Goal: Task Accomplishment & Management: Use online tool/utility

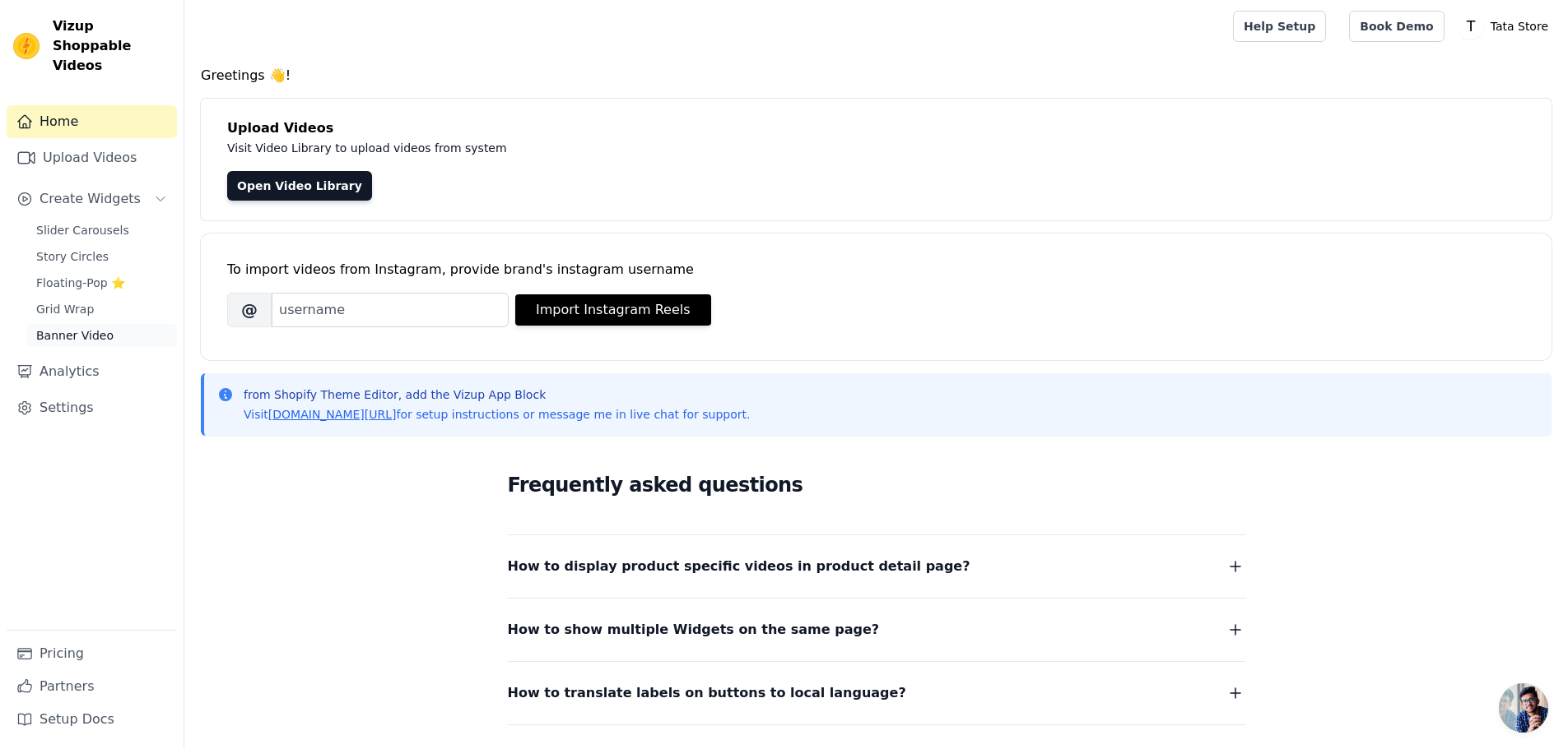
click at [86, 327] on span "Banner Video" at bounding box center [74, 335] width 77 height 17
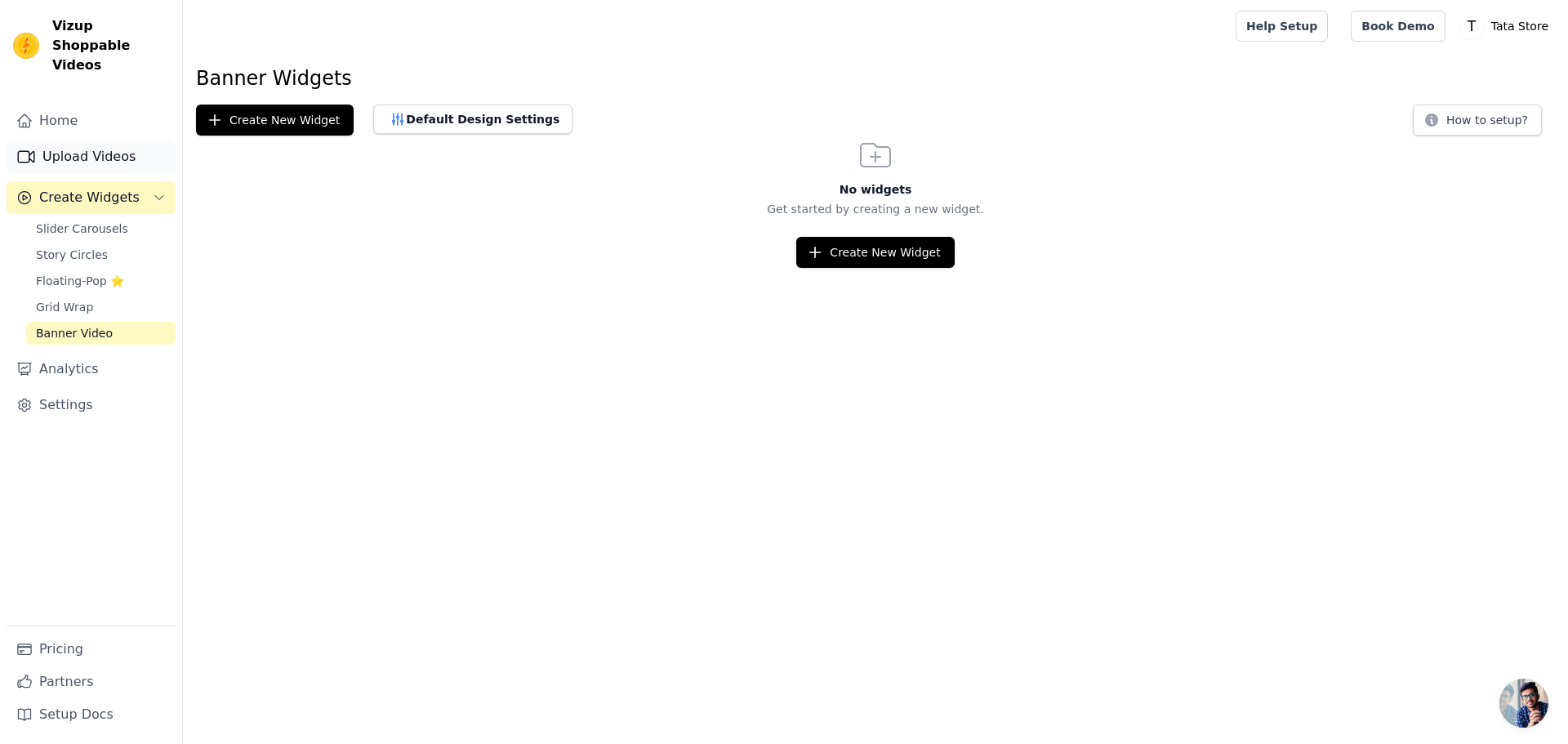
click at [101, 141] on link "Upload Videos" at bounding box center [91, 157] width 169 height 33
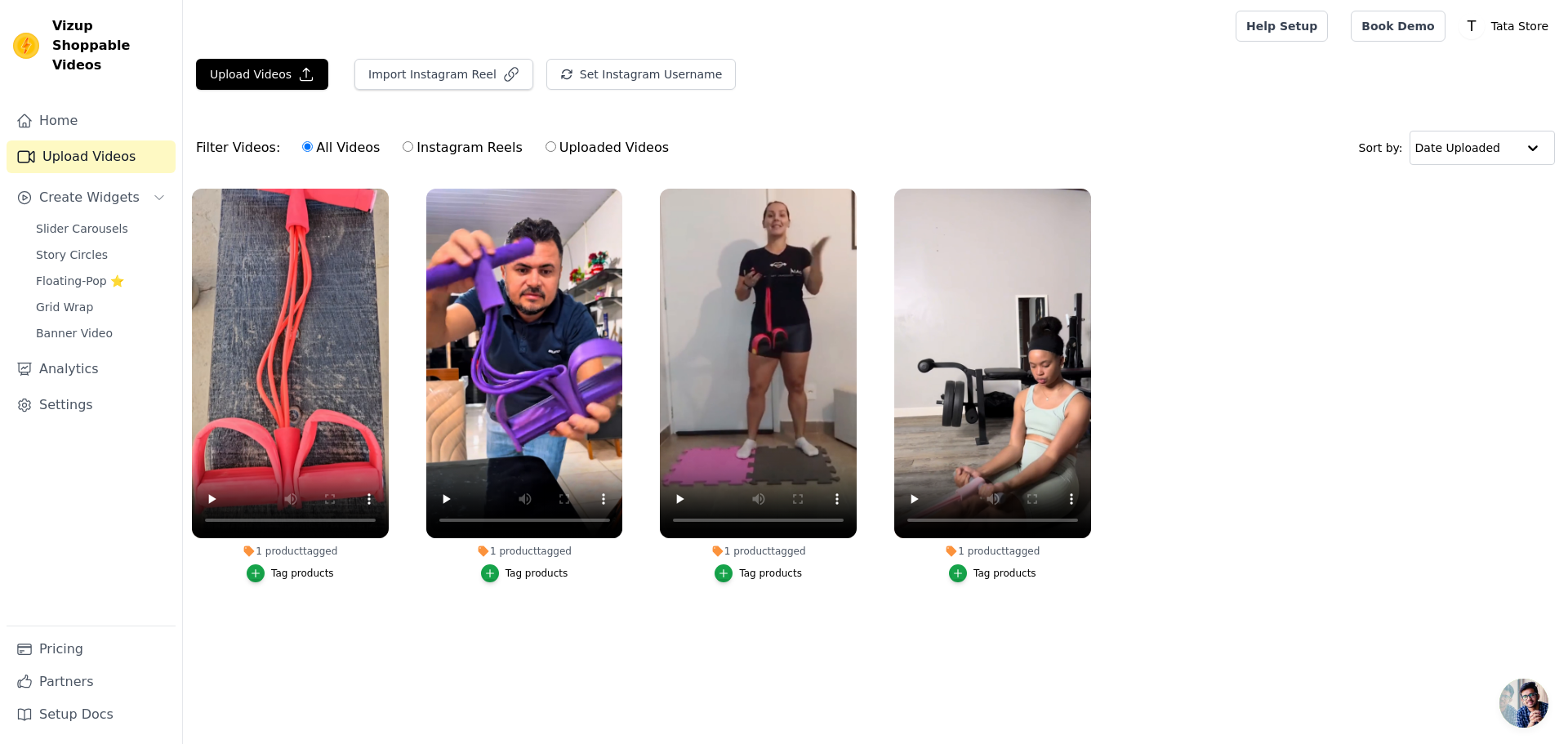
drag, startPoint x: 366, startPoint y: 593, endPoint x: 370, endPoint y: 548, distance: 45.2
click at [366, 592] on div "1 product tagged Tag products" at bounding box center [291, 388] width 215 height 418
click at [384, 192] on icon "button" at bounding box center [385, 192] width 13 height 13
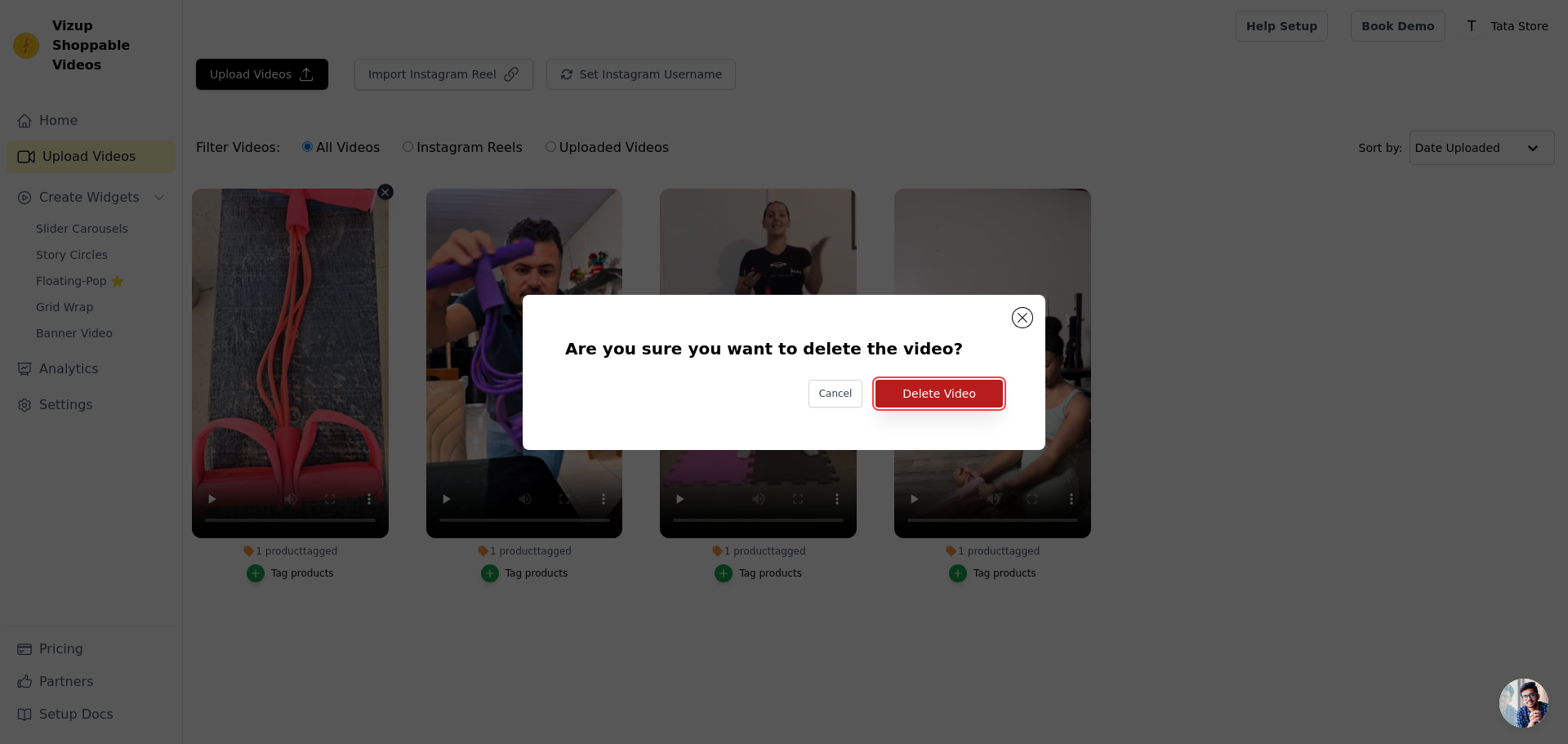
click at [976, 398] on button "Delete Video" at bounding box center [939, 394] width 127 height 28
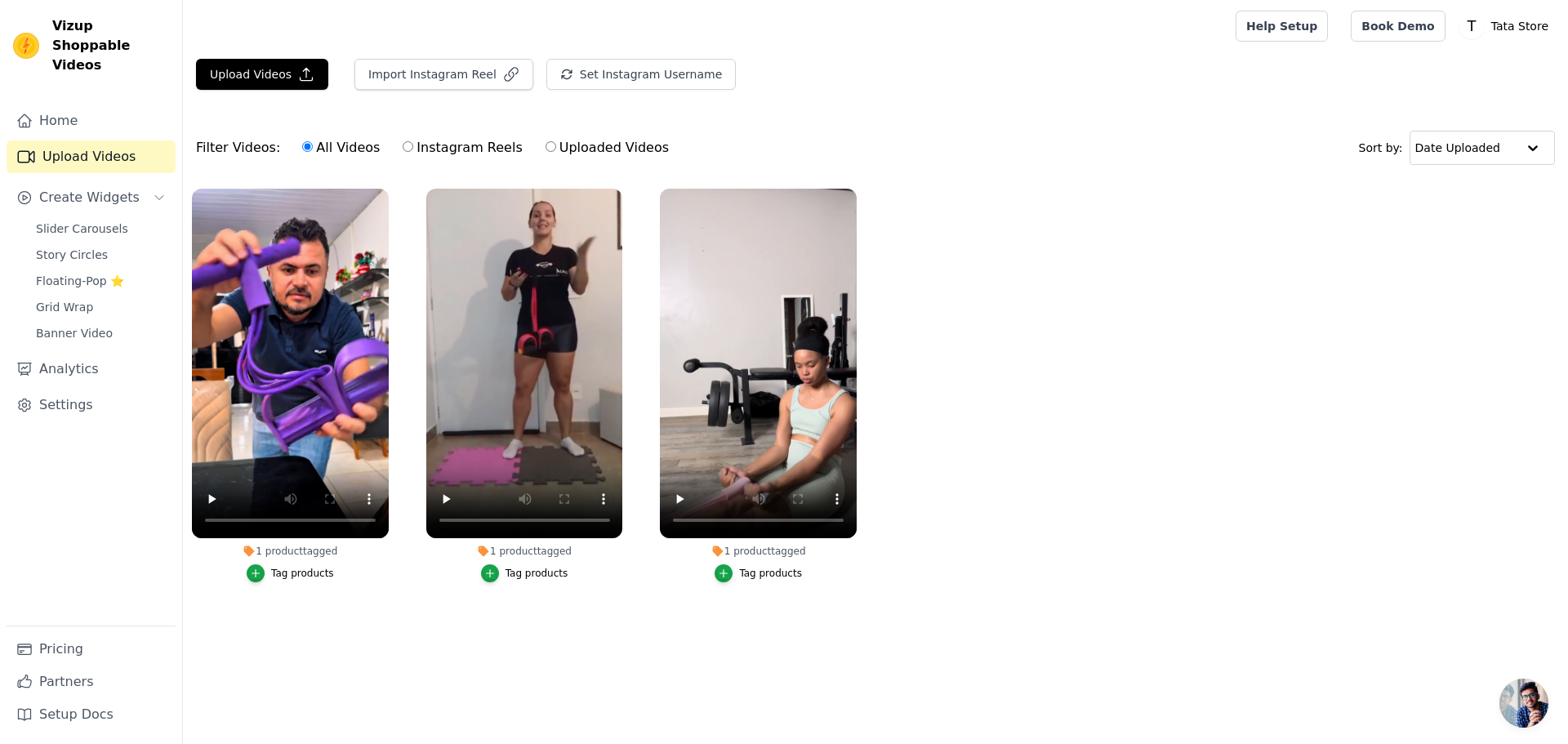
click at [1184, 302] on ul "1 product tagged Tag products 1 product tagged Tag products 1 product tagged Ta…" at bounding box center [876, 402] width 1386 height 444
click at [276, 74] on button "Upload Videos" at bounding box center [262, 75] width 132 height 31
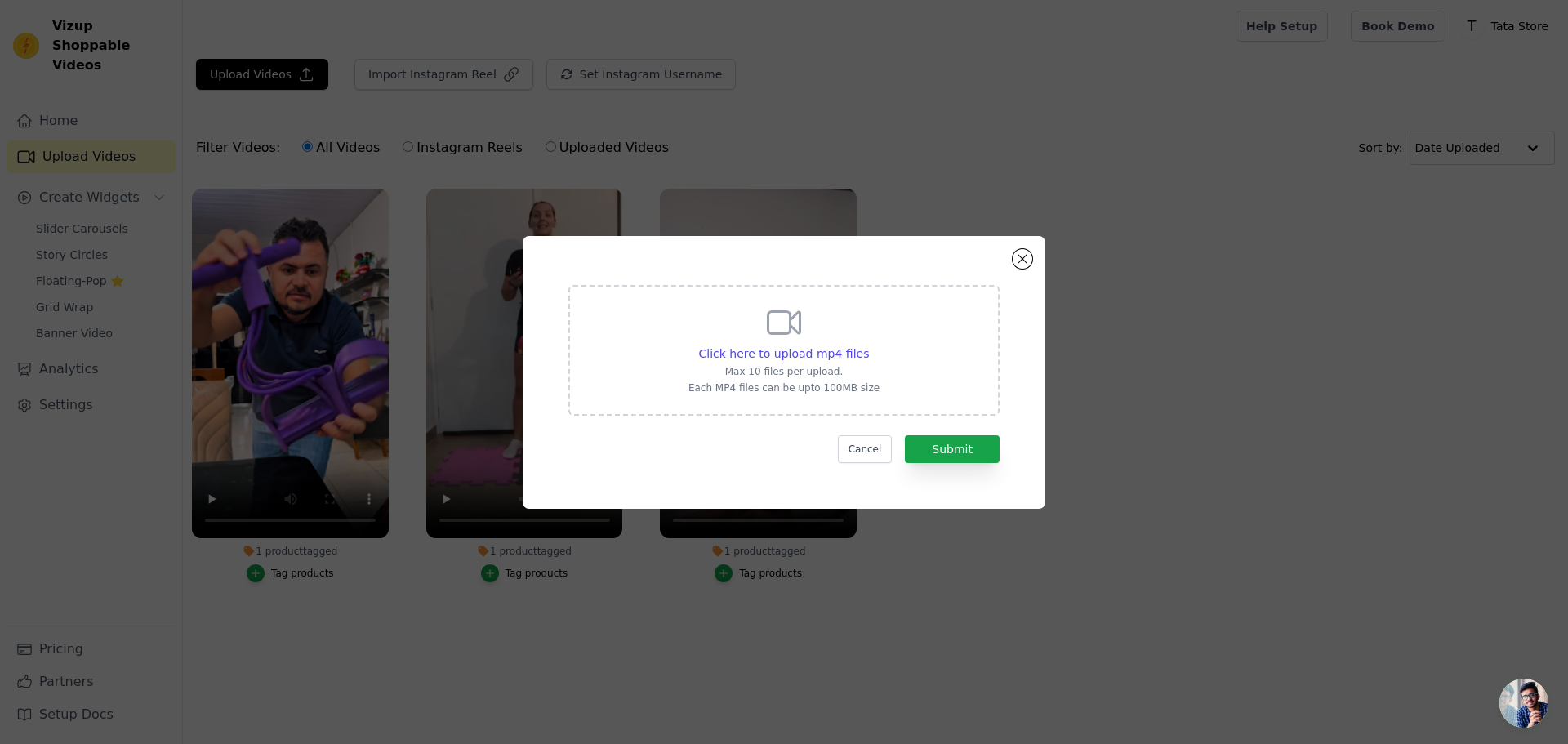
click at [747, 337] on div "Click here to upload mp4 files Max 10 files per upload. Each MP4 files can be u…" at bounding box center [784, 349] width 191 height 91
click at [869, 345] on input "Click here to upload mp4 files Max 10 files per upload. Each MP4 files can be u…" at bounding box center [869, 345] width 1 height 1
type input "C:\fakepath\Cliente guau 2.mp4"
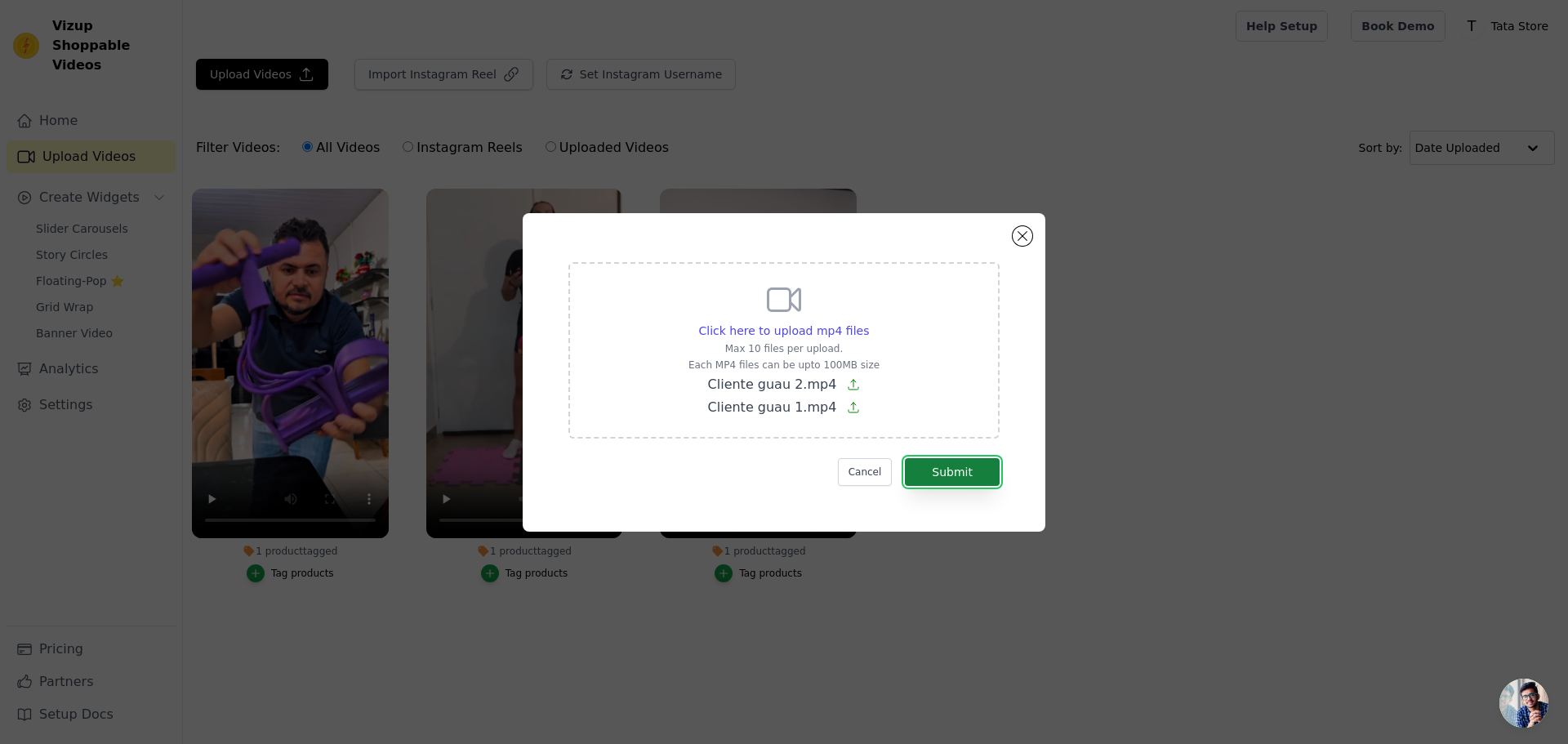
click at [959, 473] on button "Submit" at bounding box center [952, 472] width 95 height 28
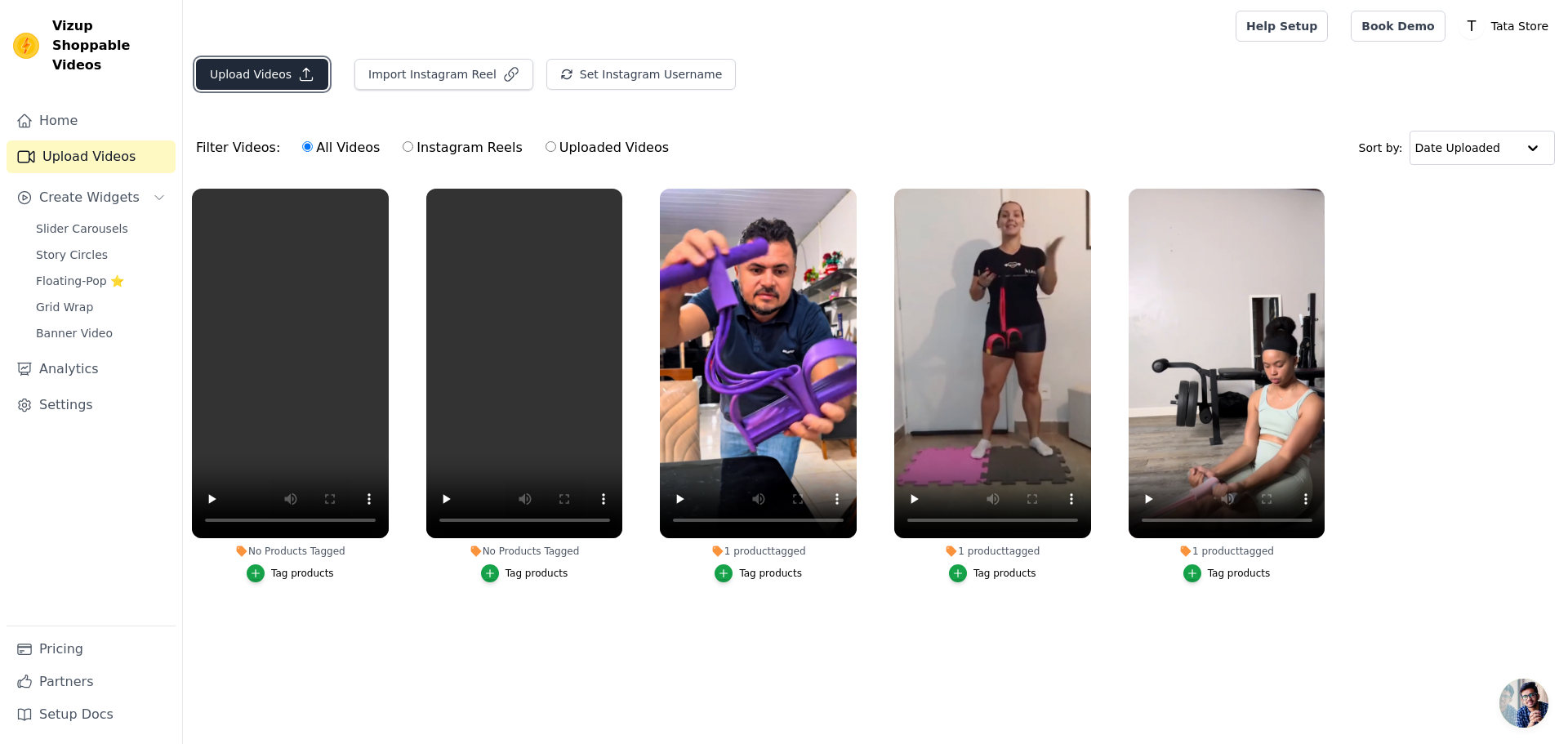
click at [282, 74] on button "Upload Videos" at bounding box center [262, 75] width 132 height 31
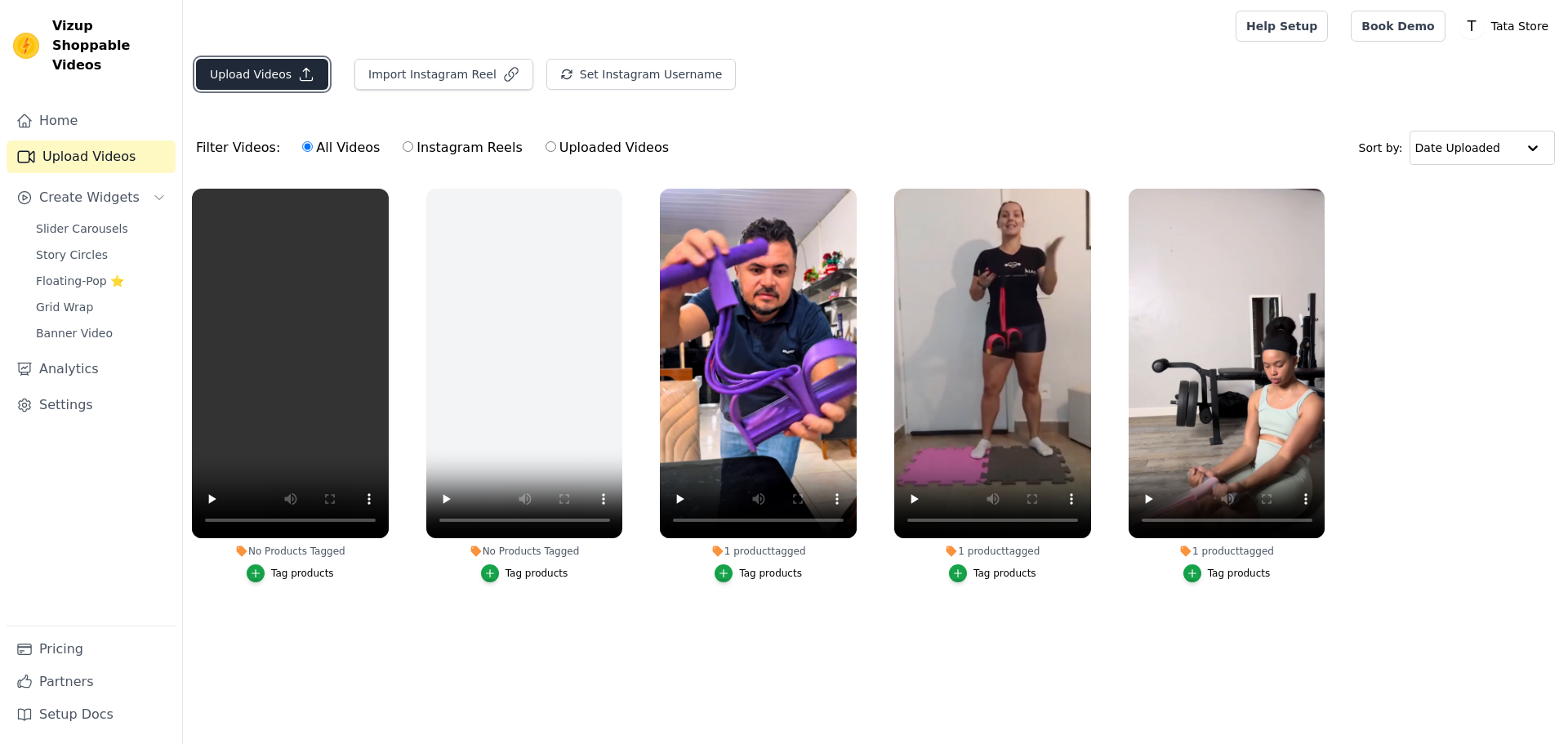
click at [282, 81] on button "Upload Videos" at bounding box center [262, 75] width 132 height 31
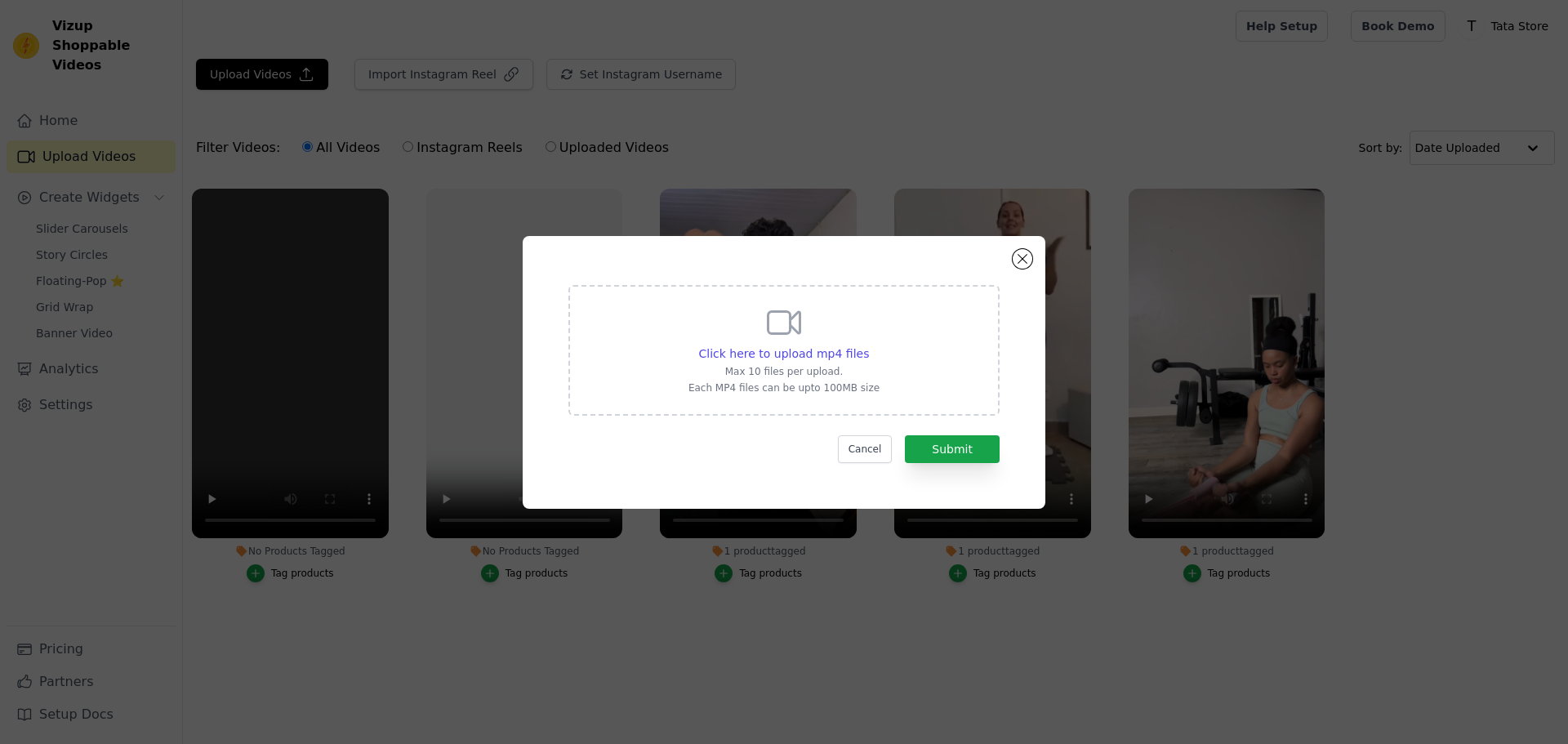
click at [784, 319] on icon at bounding box center [784, 323] width 39 height 39
click at [869, 345] on input "Click here to upload mp4 files Max 10 files per upload. Each MP4 files can be u…" at bounding box center [869, 345] width 1 height 1
type input "C:\fakepath\Cliente guau 3.mp4"
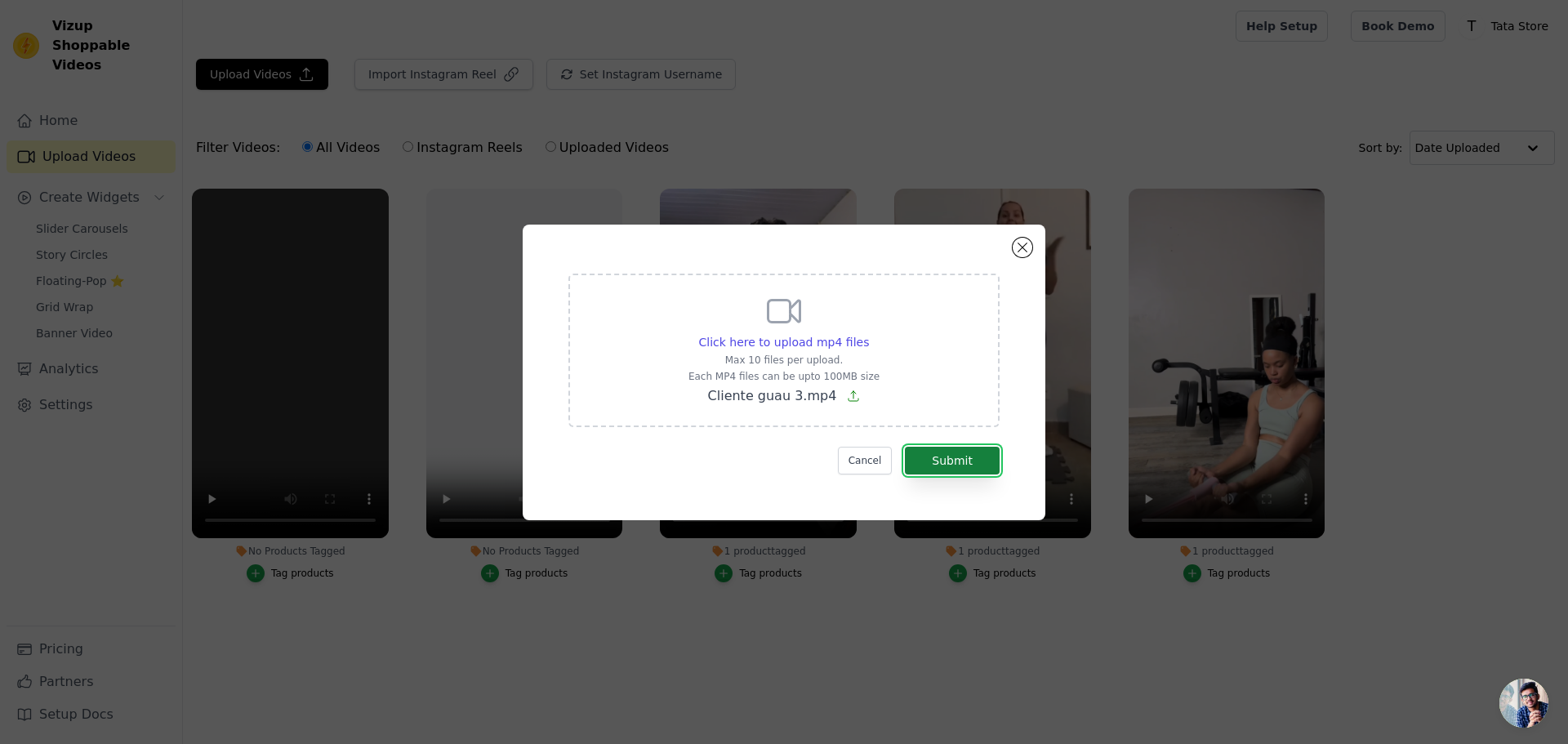
click at [961, 469] on button "Submit" at bounding box center [952, 461] width 95 height 28
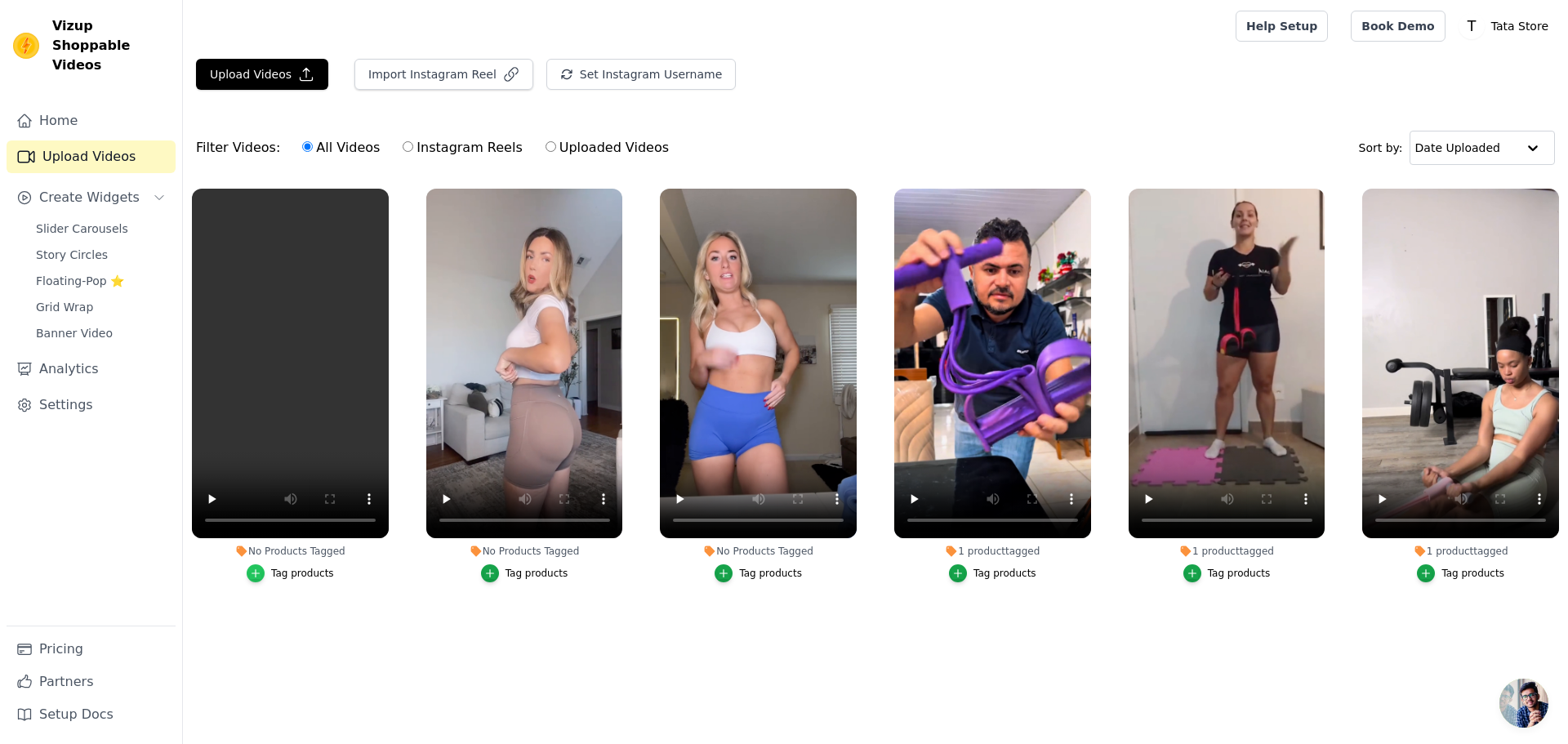
click at [259, 573] on icon "button" at bounding box center [256, 573] width 8 height 8
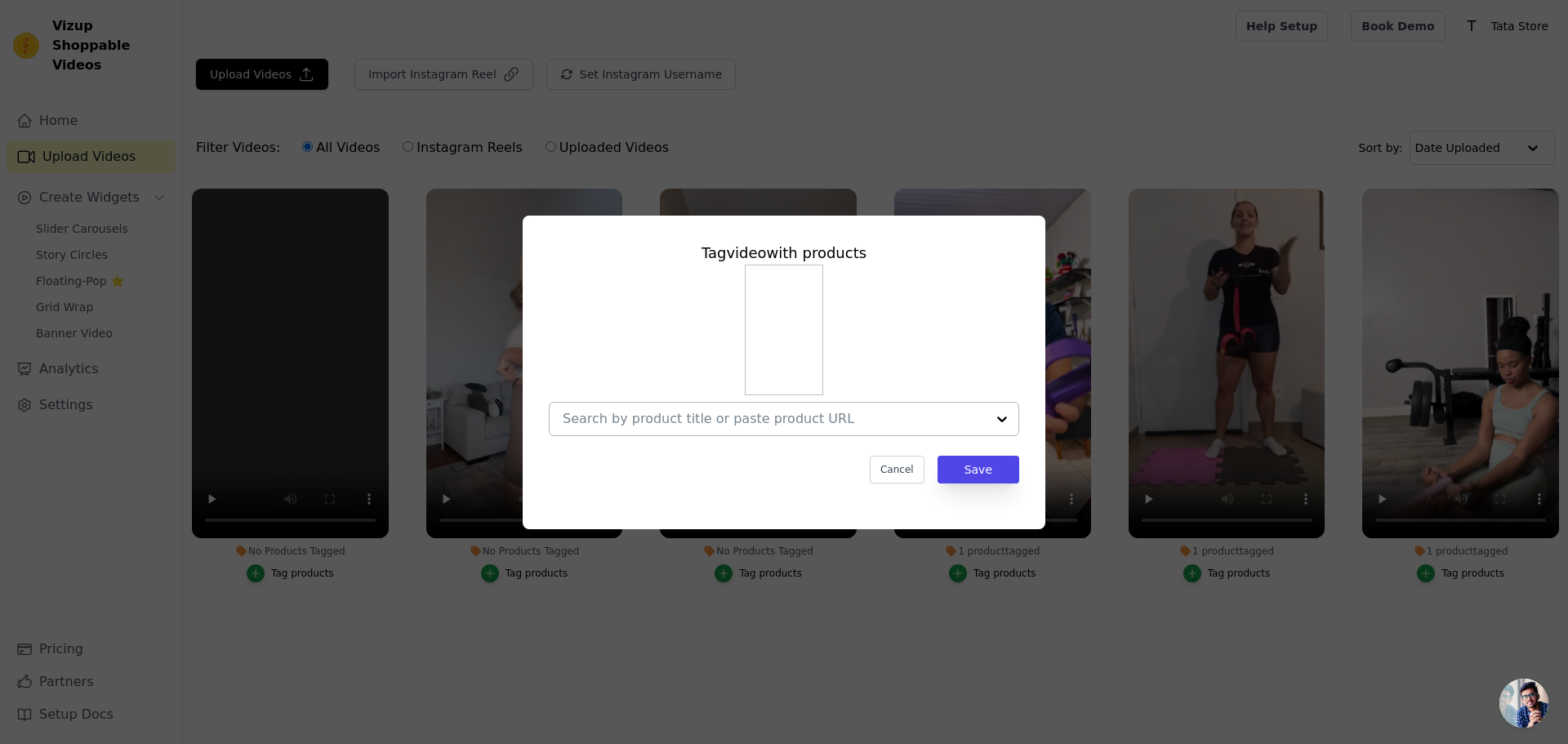
click at [877, 421] on input "No Products Tagged Tag video with products Cancel Save Tag products" at bounding box center [774, 419] width 423 height 16
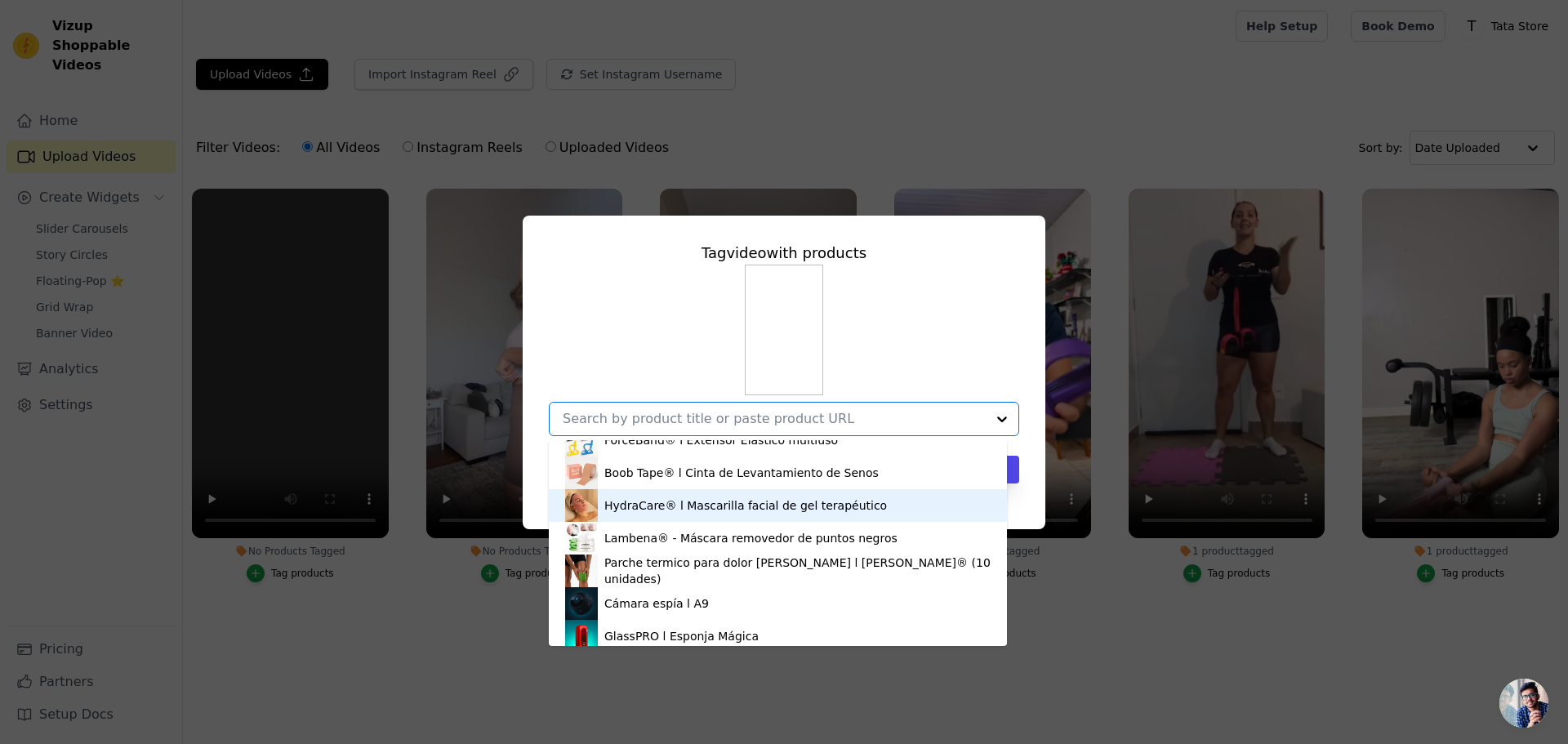
scroll to position [121, 0]
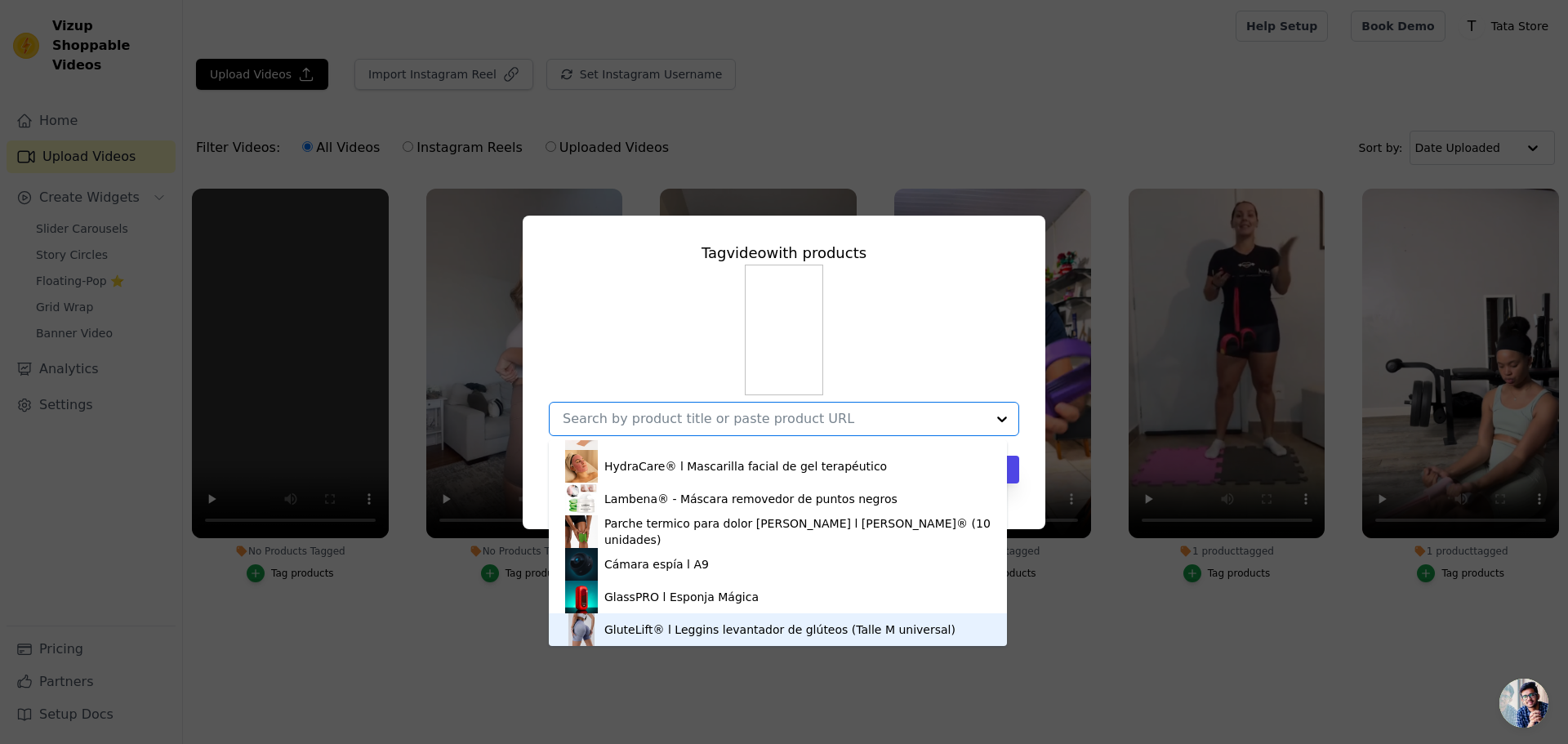
click at [752, 640] on div "GluteLift® l Leggins levantador de glúteos (Talle M universal)" at bounding box center [778, 631] width 426 height 33
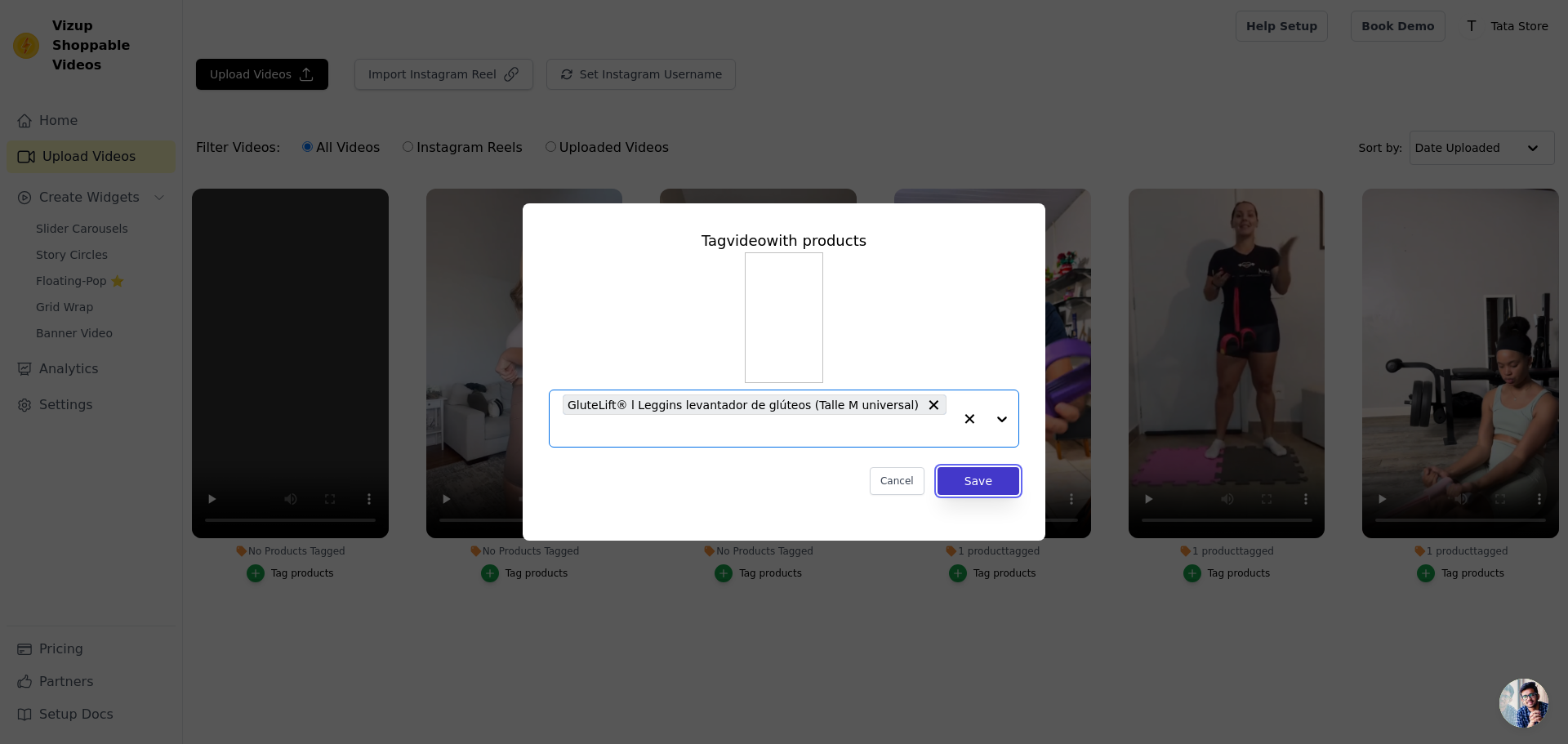
click at [989, 468] on button "Save" at bounding box center [978, 481] width 81 height 28
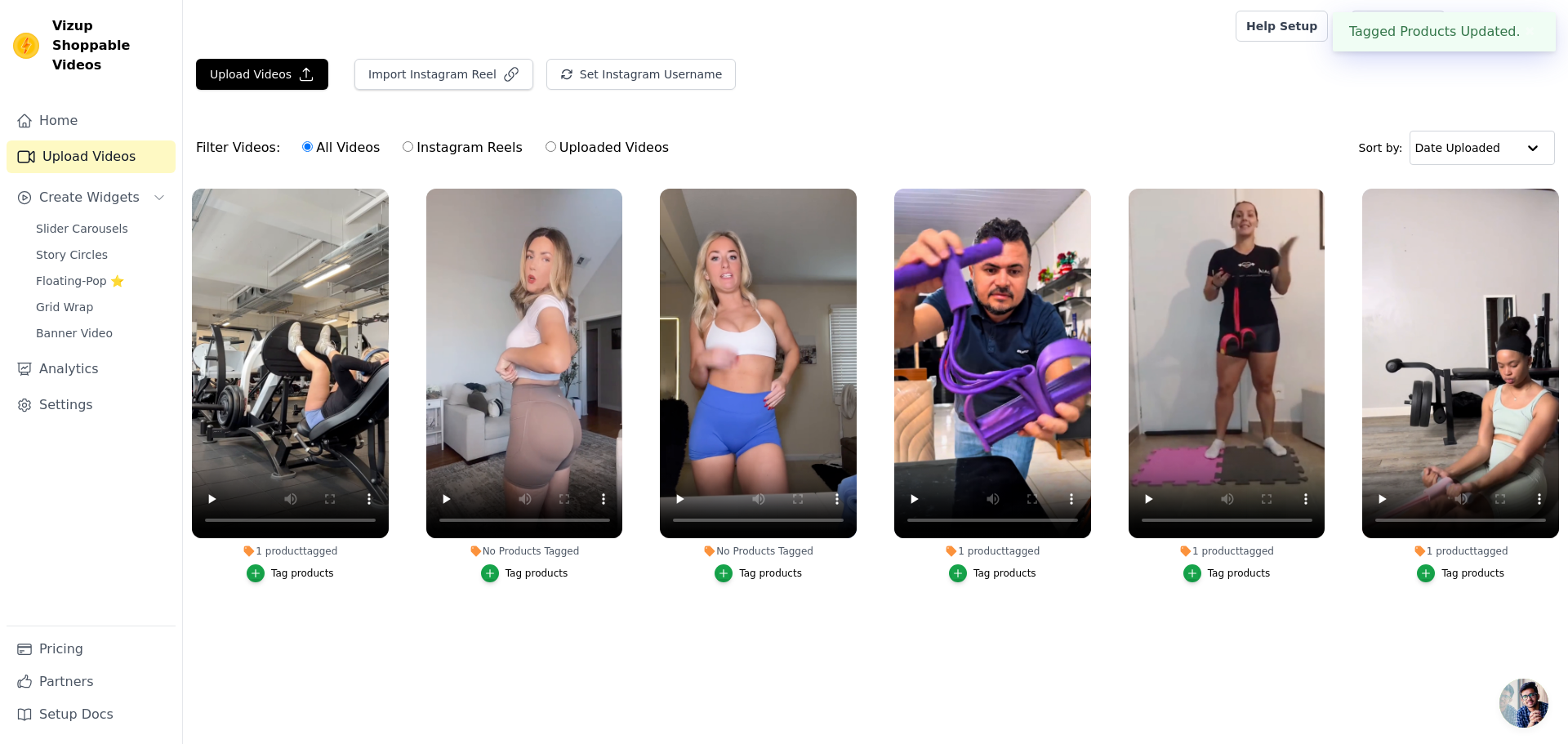
click at [512, 575] on div "Tag products" at bounding box center [536, 573] width 63 height 13
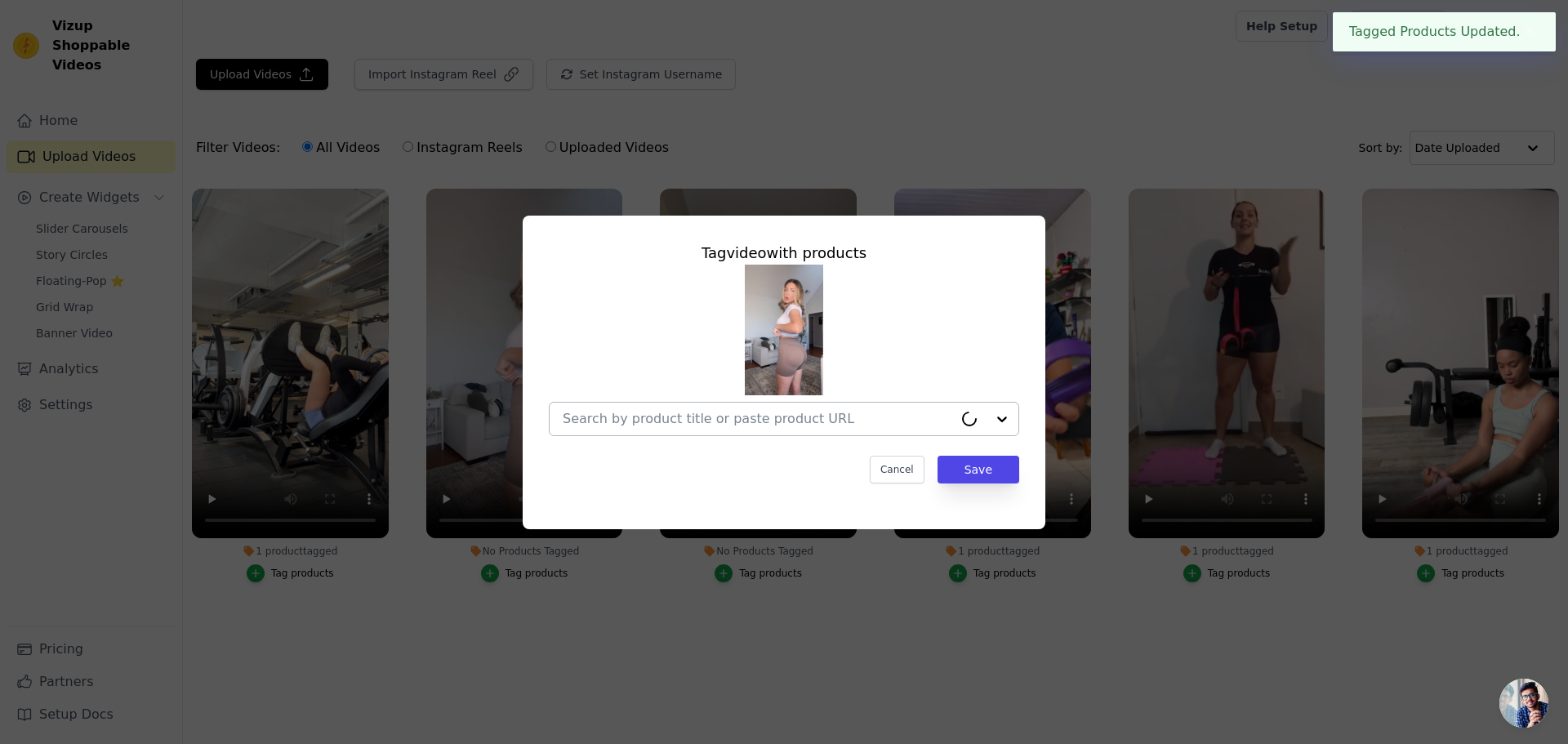
click at [783, 427] on input "No Products Tagged Tag video with products Cancel Save Tag products" at bounding box center [757, 419] width 391 height 16
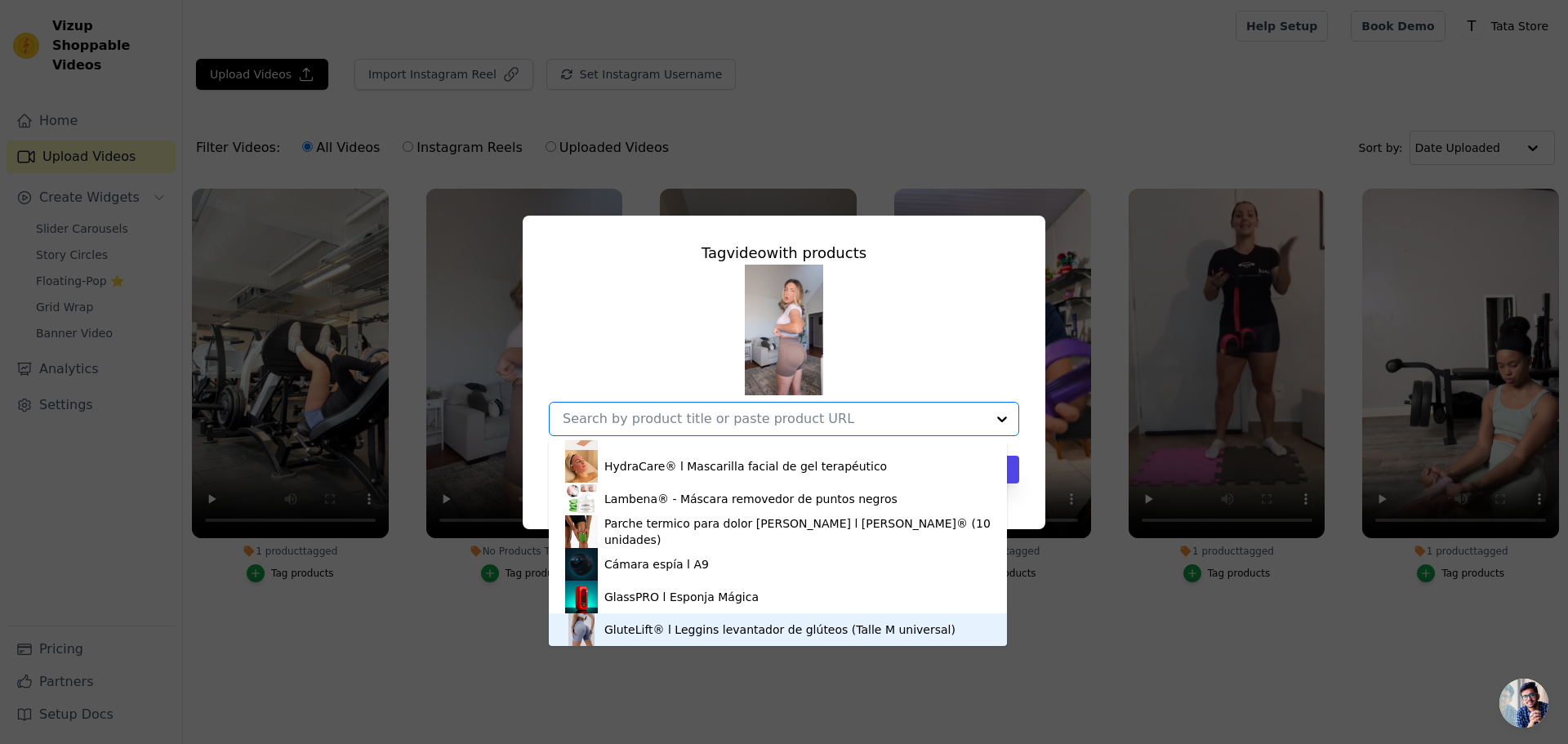
click at [736, 625] on div "GluteLift® l Leggins levantador de glúteos (Talle M universal)" at bounding box center [780, 630] width 351 height 16
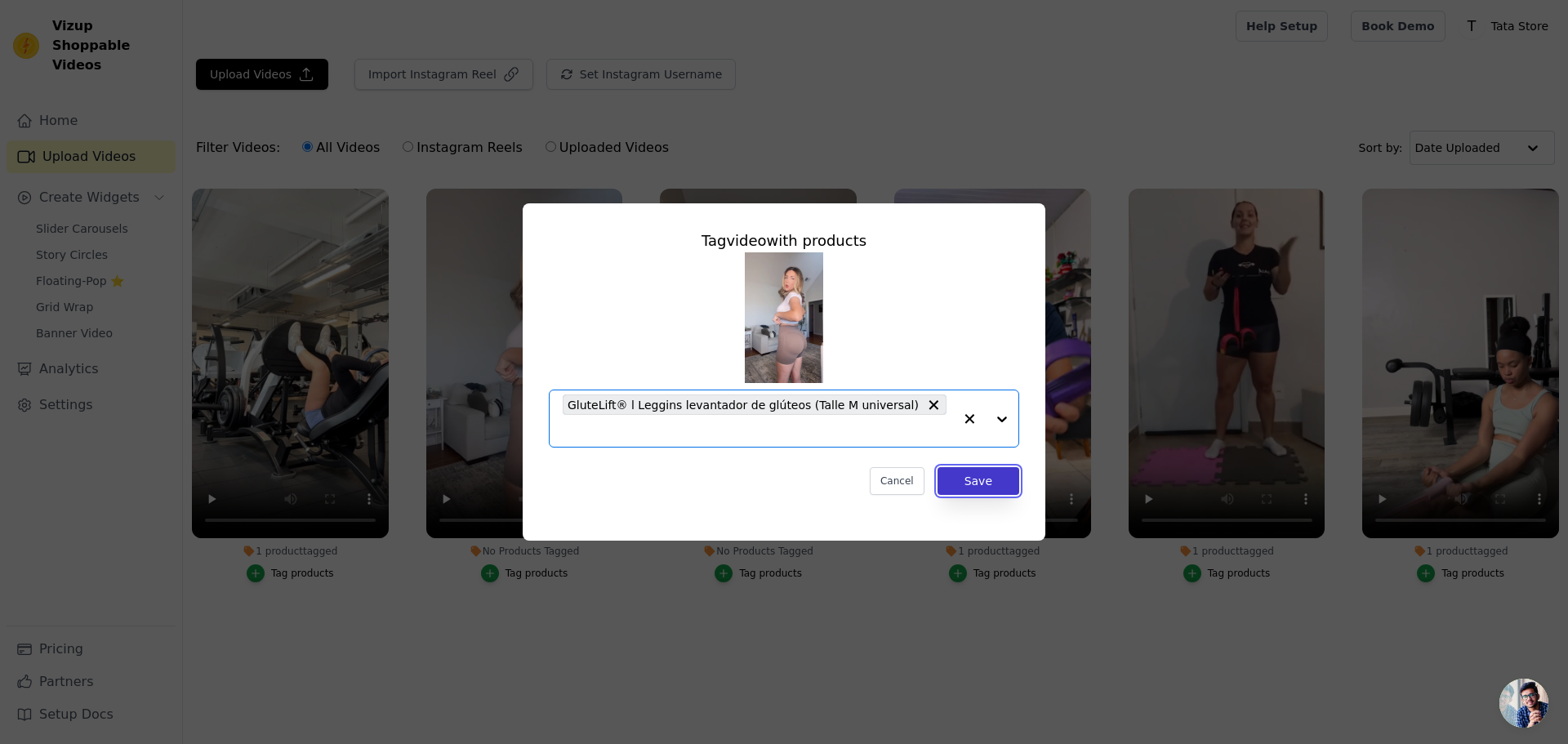
click at [996, 469] on button "Save" at bounding box center [978, 481] width 81 height 28
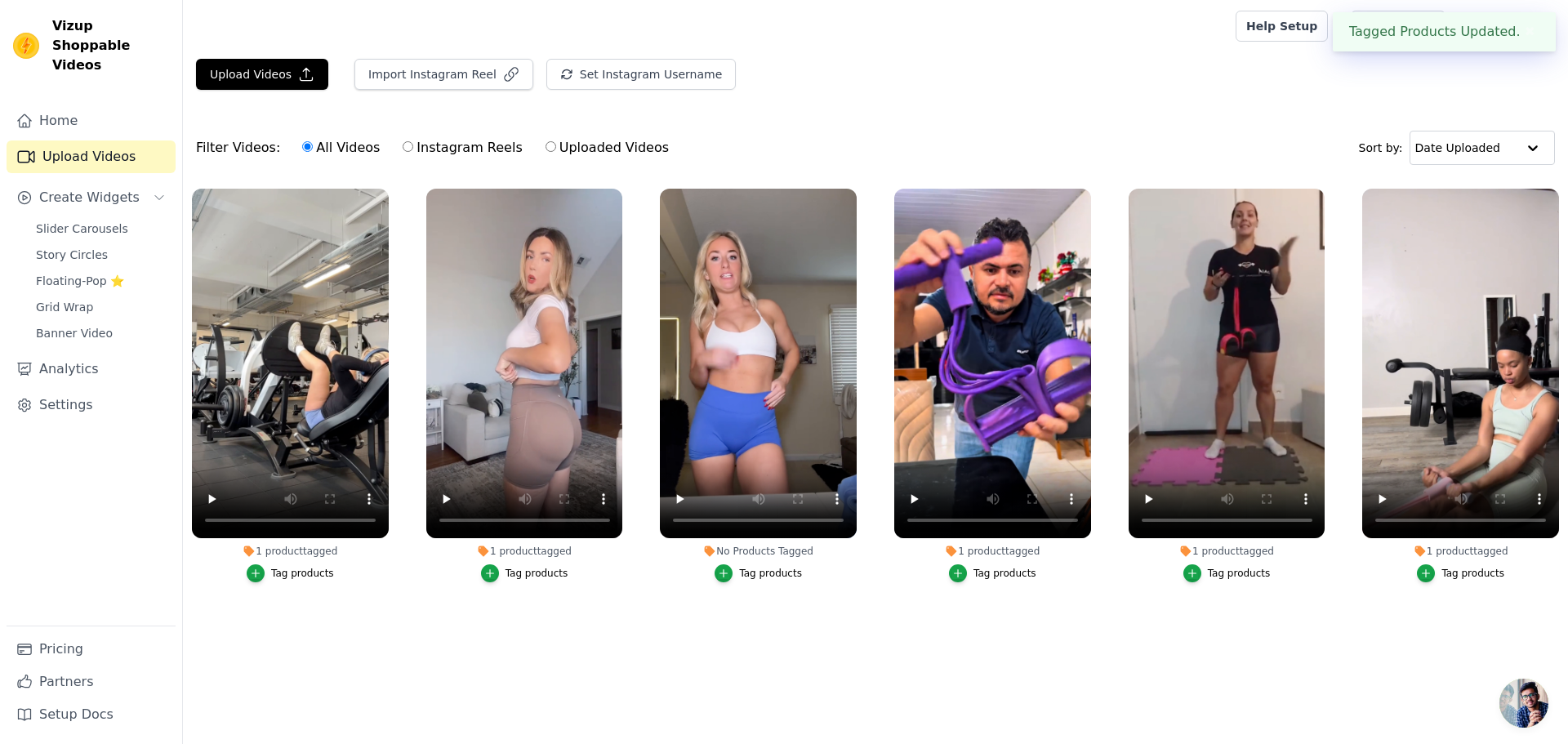
click at [752, 576] on div "Tag products" at bounding box center [770, 573] width 63 height 13
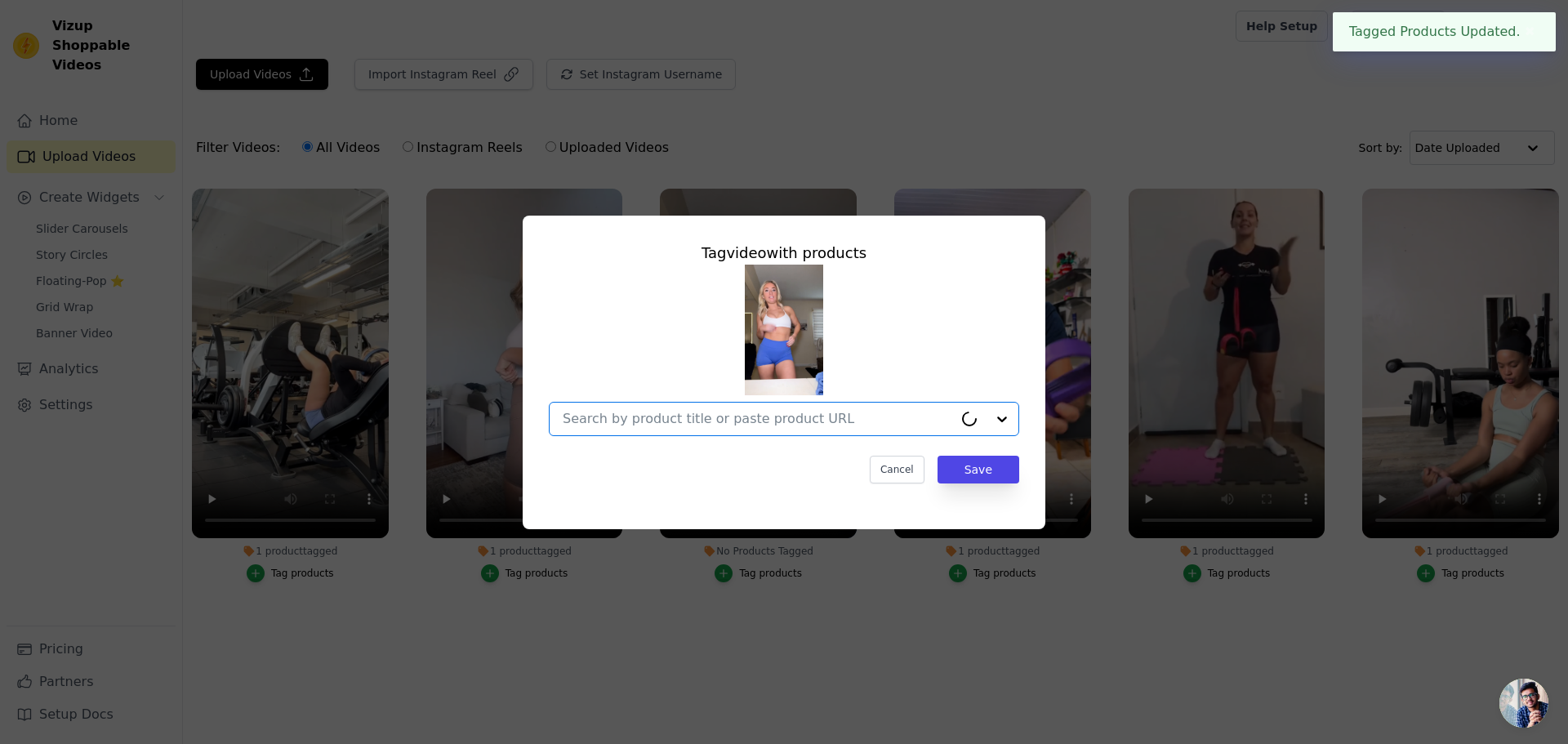
click at [887, 416] on input "No Products Tagged Tag video with products Option undefined, selected. Select i…" at bounding box center [757, 419] width 391 height 16
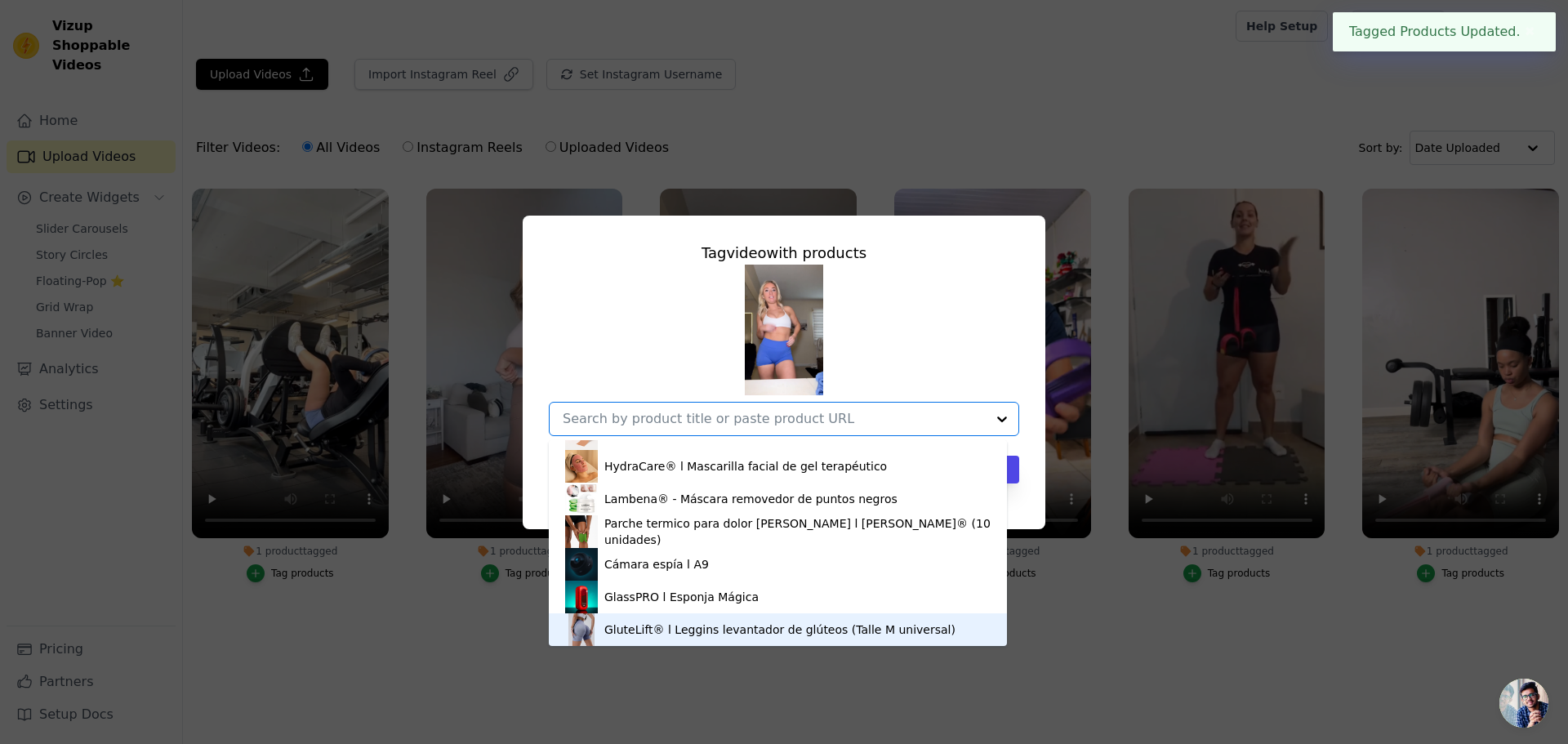
click at [729, 631] on div "GluteLift® l Leggins levantador de glúteos (Talle M universal)" at bounding box center [778, 631] width 426 height 33
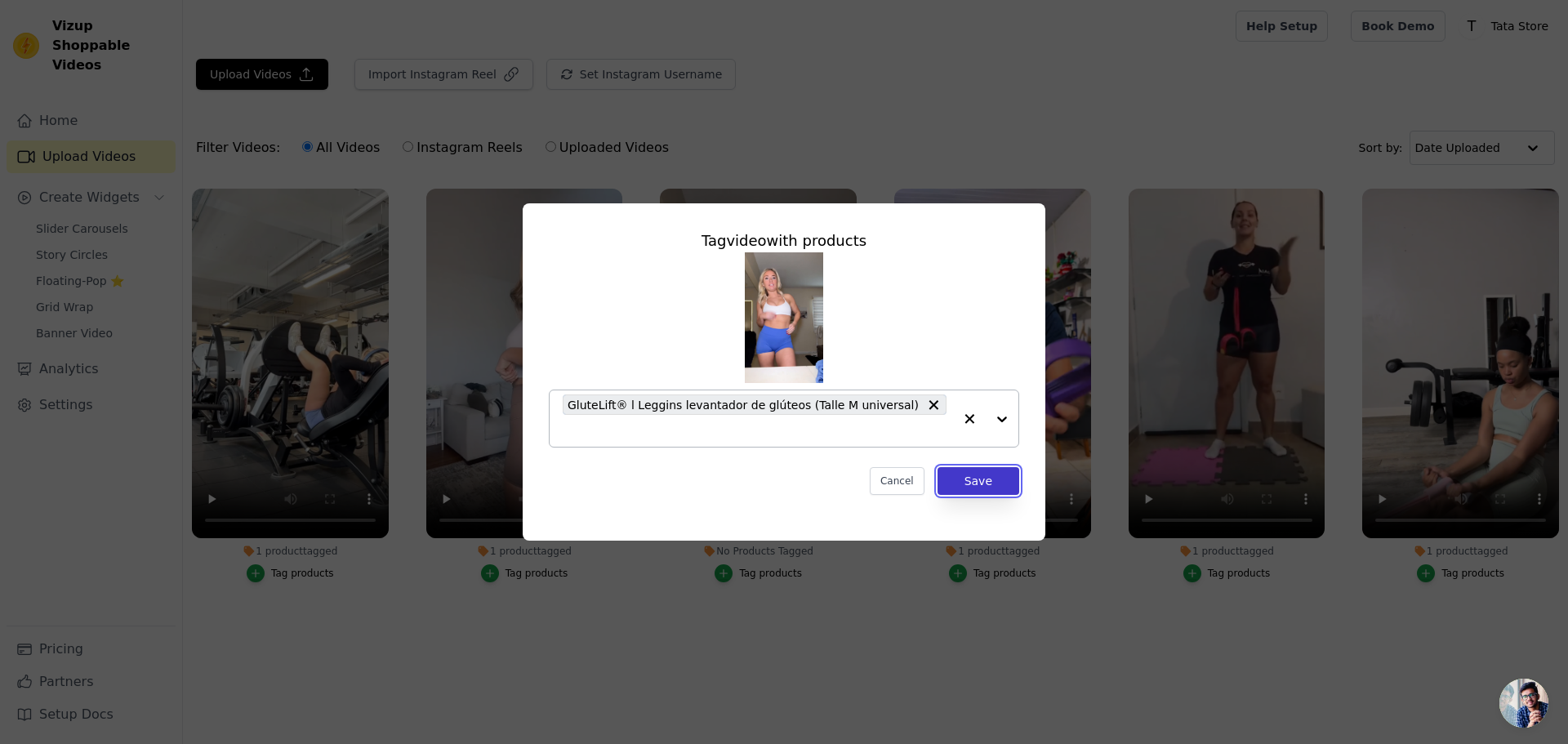
click at [983, 474] on button "Save" at bounding box center [978, 481] width 81 height 28
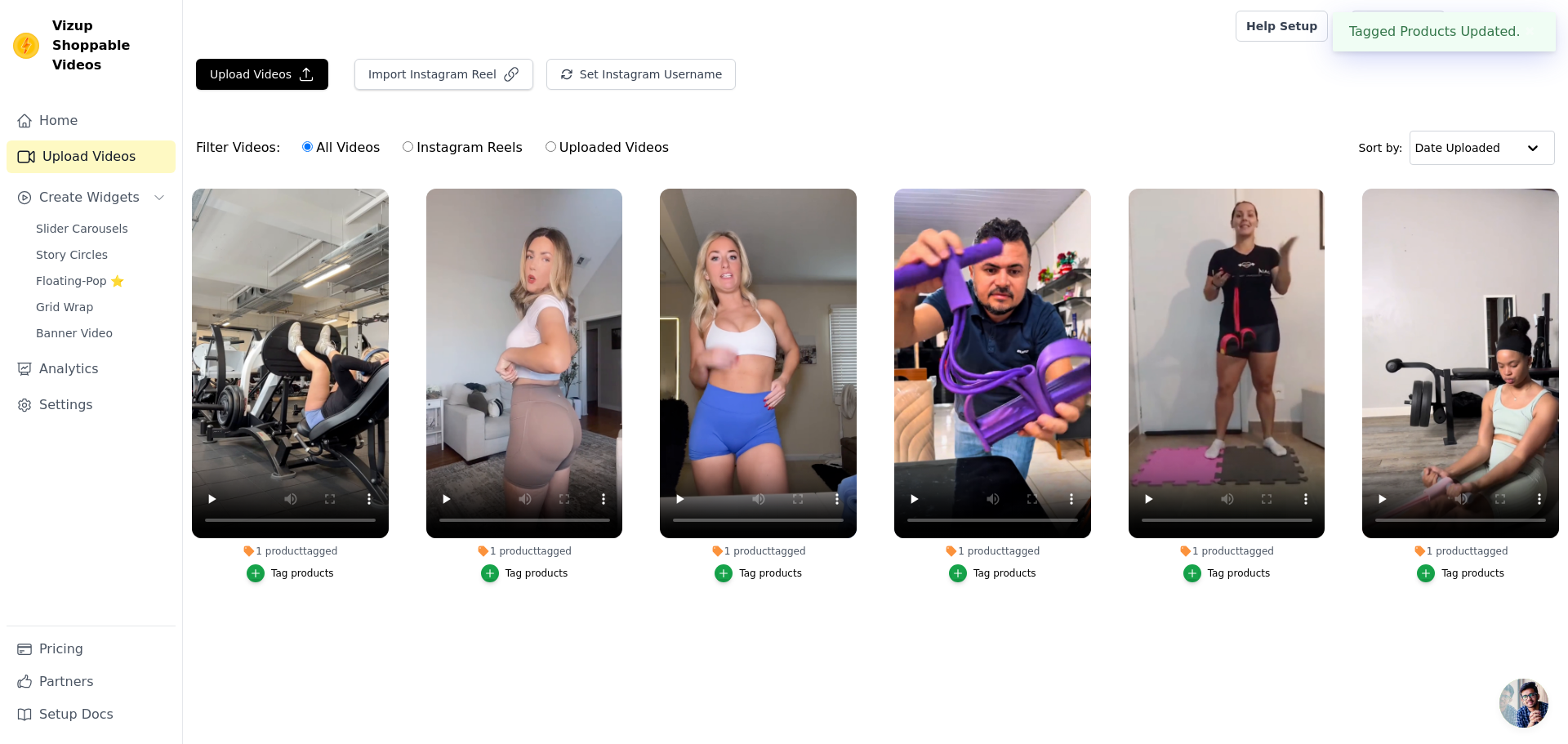
click at [702, 635] on ul "1 product tagged Tag products 1 product tagged Tag products 1 product tagged Ta…" at bounding box center [876, 414] width 1386 height 470
click at [1523, 34] on button "✖" at bounding box center [1530, 32] width 18 height 19
click at [109, 220] on span "Slider Carousels" at bounding box center [81, 228] width 92 height 16
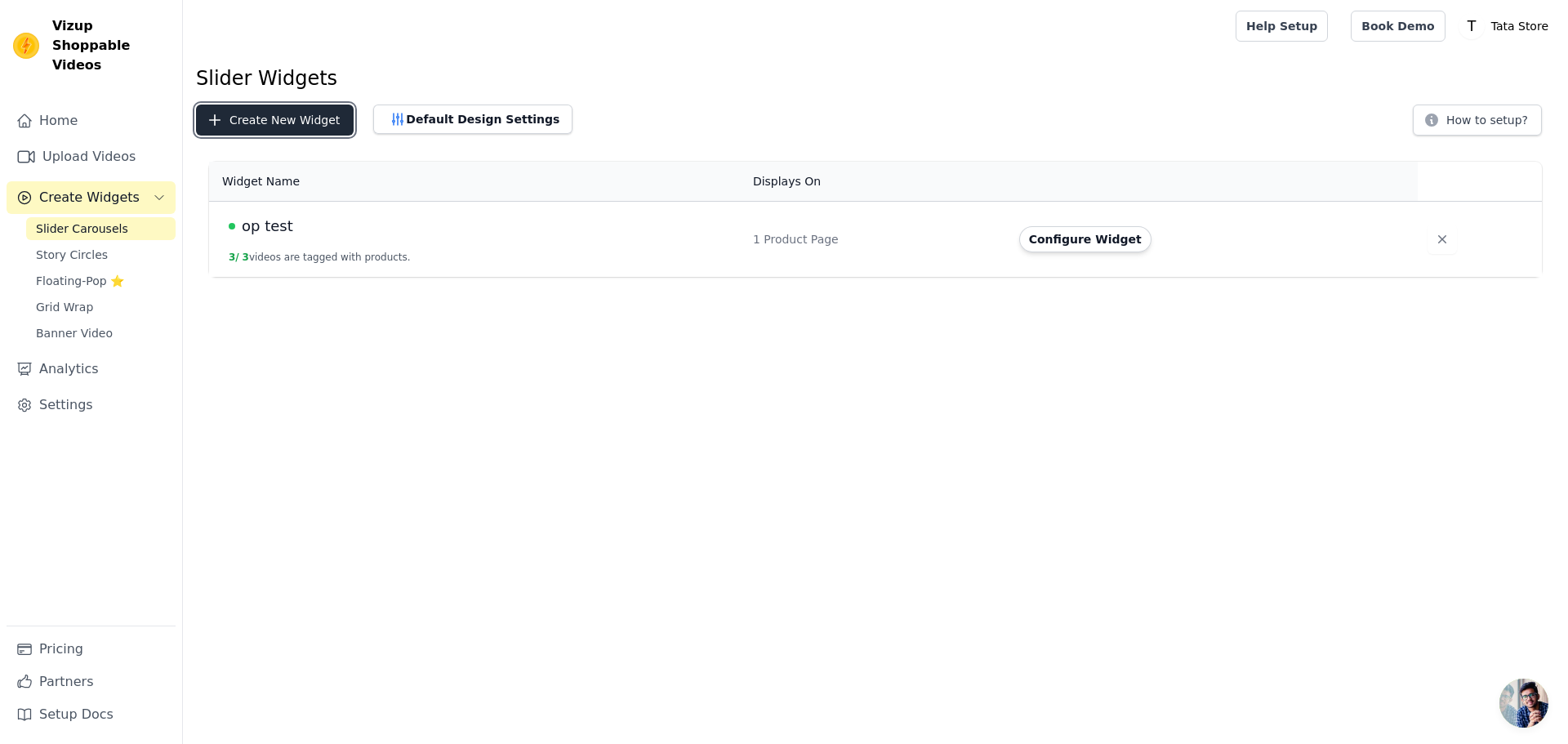
click at [300, 121] on button "Create New Widget" at bounding box center [274, 120] width 158 height 31
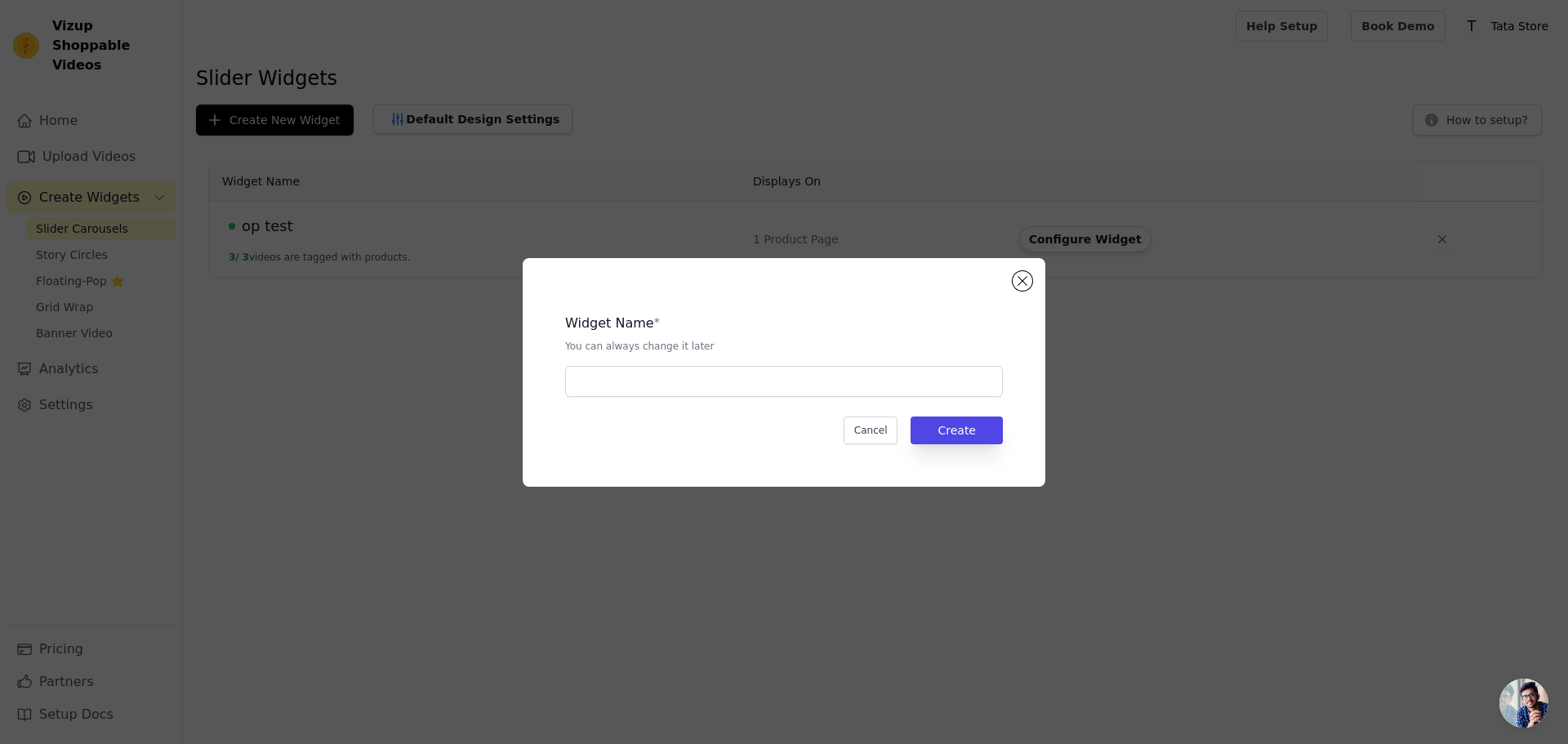
click at [742, 401] on div "Widget Name * You can always change it later Cancel Create" at bounding box center [784, 372] width 470 height 177
click at [745, 395] on input "text" at bounding box center [784, 381] width 438 height 31
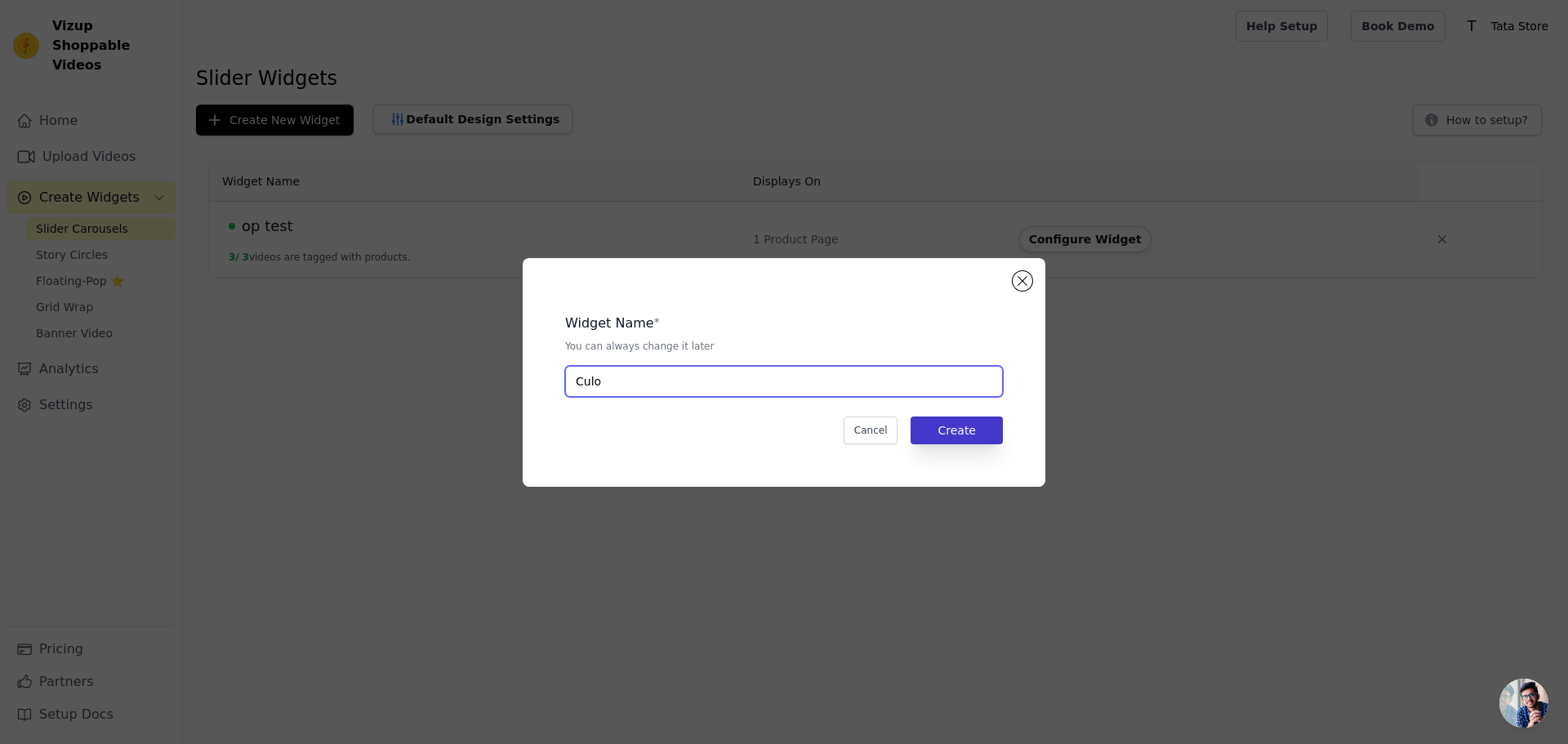
type input "Culo"
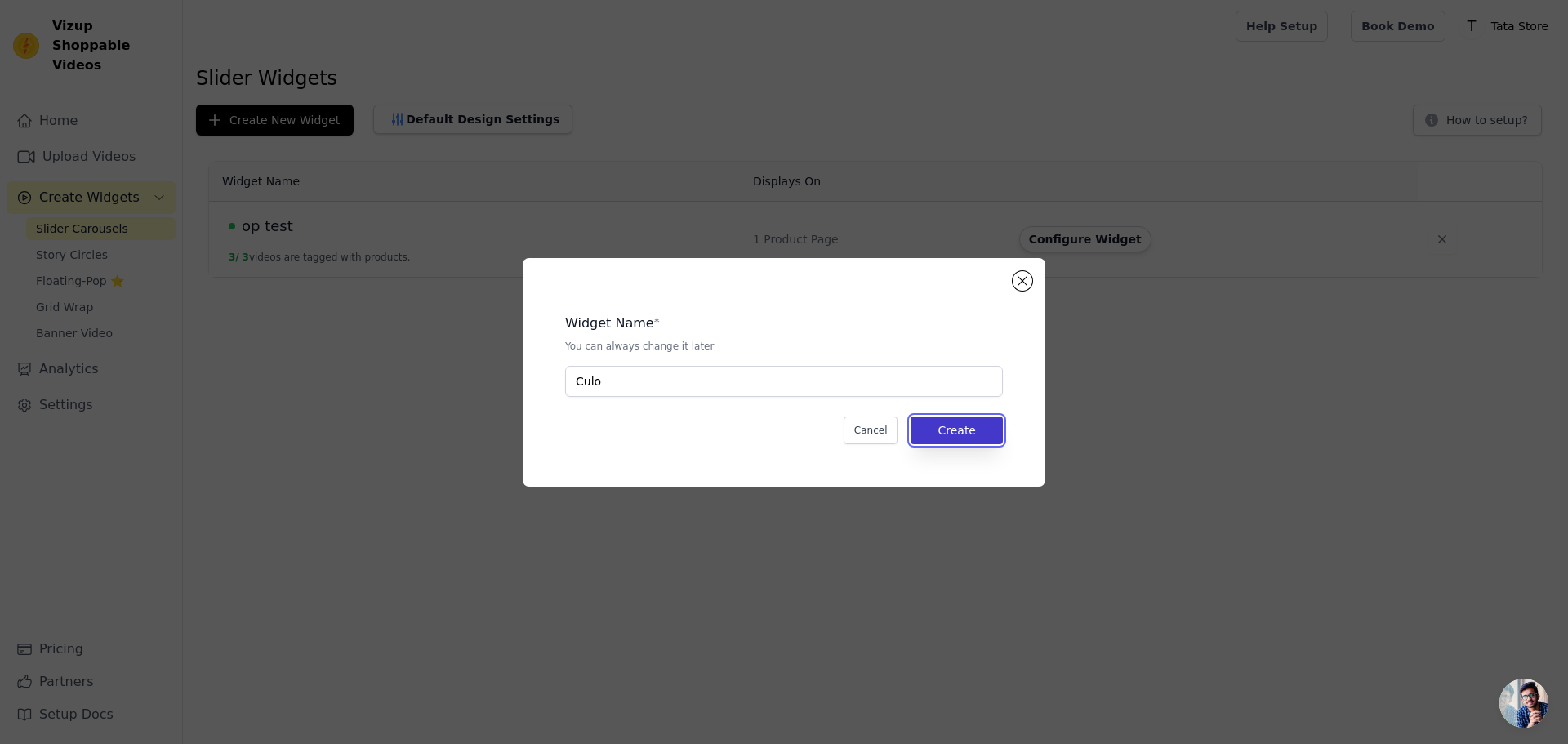
click at [944, 432] on button "Create" at bounding box center [956, 431] width 92 height 28
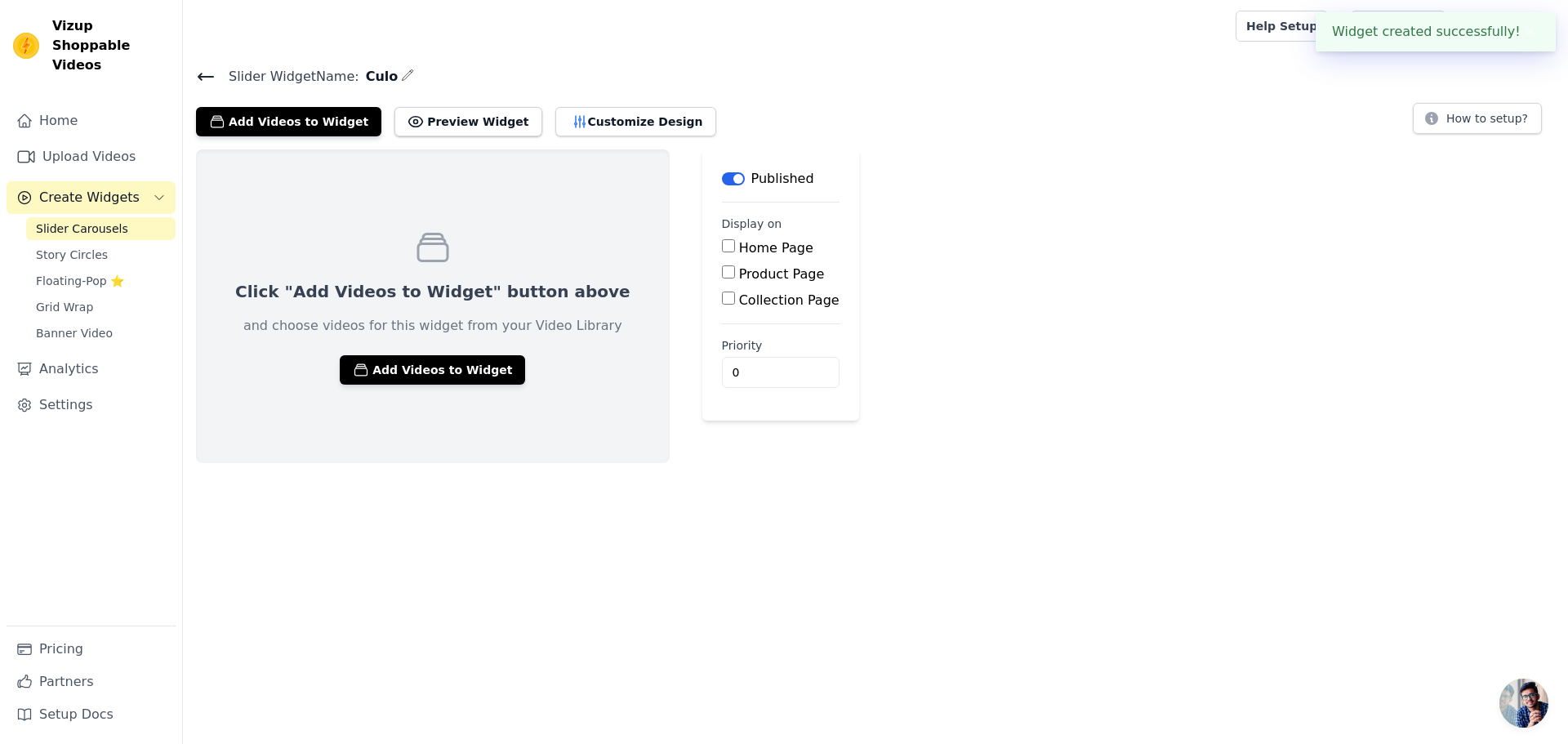
click at [722, 273] on input "Product Page" at bounding box center [728, 272] width 13 height 13
checkbox input "true"
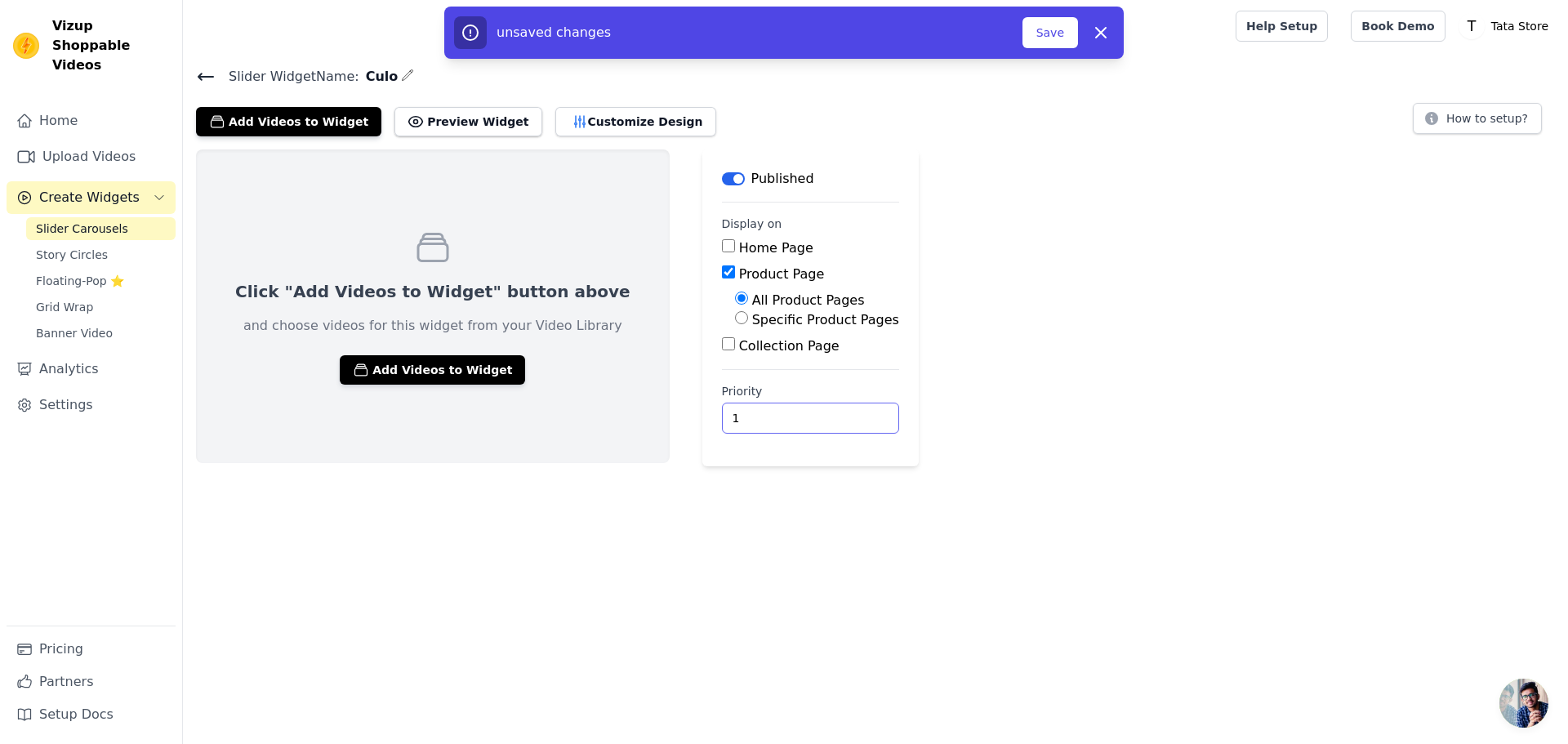
click at [781, 410] on input "1" at bounding box center [811, 418] width 177 height 31
click at [781, 412] on input "2" at bounding box center [811, 418] width 177 height 31
type input "3"
click at [781, 412] on input "3" at bounding box center [811, 418] width 177 height 31
click at [735, 313] on input "Specific Product Pages" at bounding box center [741, 317] width 13 height 13
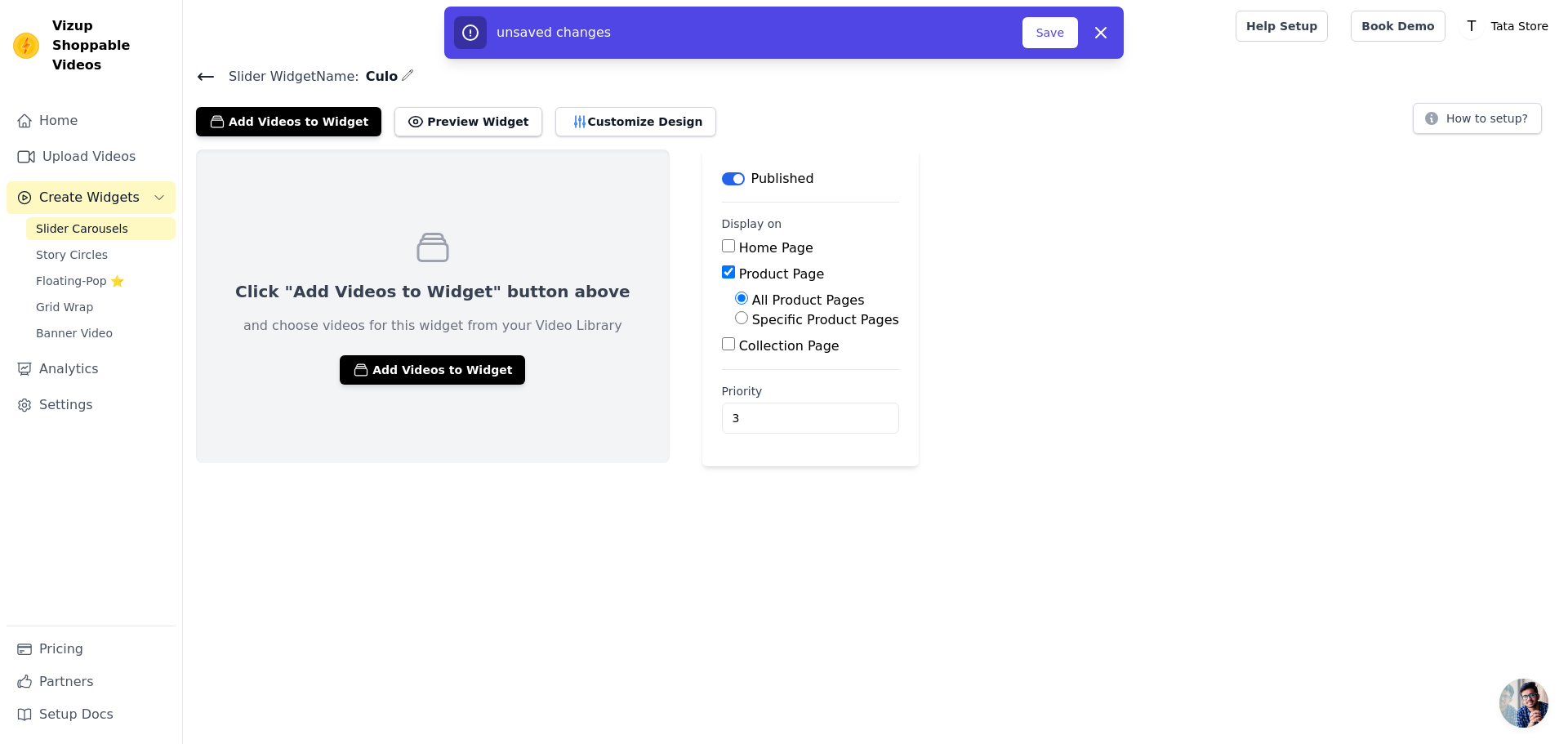
radio input "true"
click at [735, 369] on button "Select Products" at bounding box center [789, 357] width 110 height 28
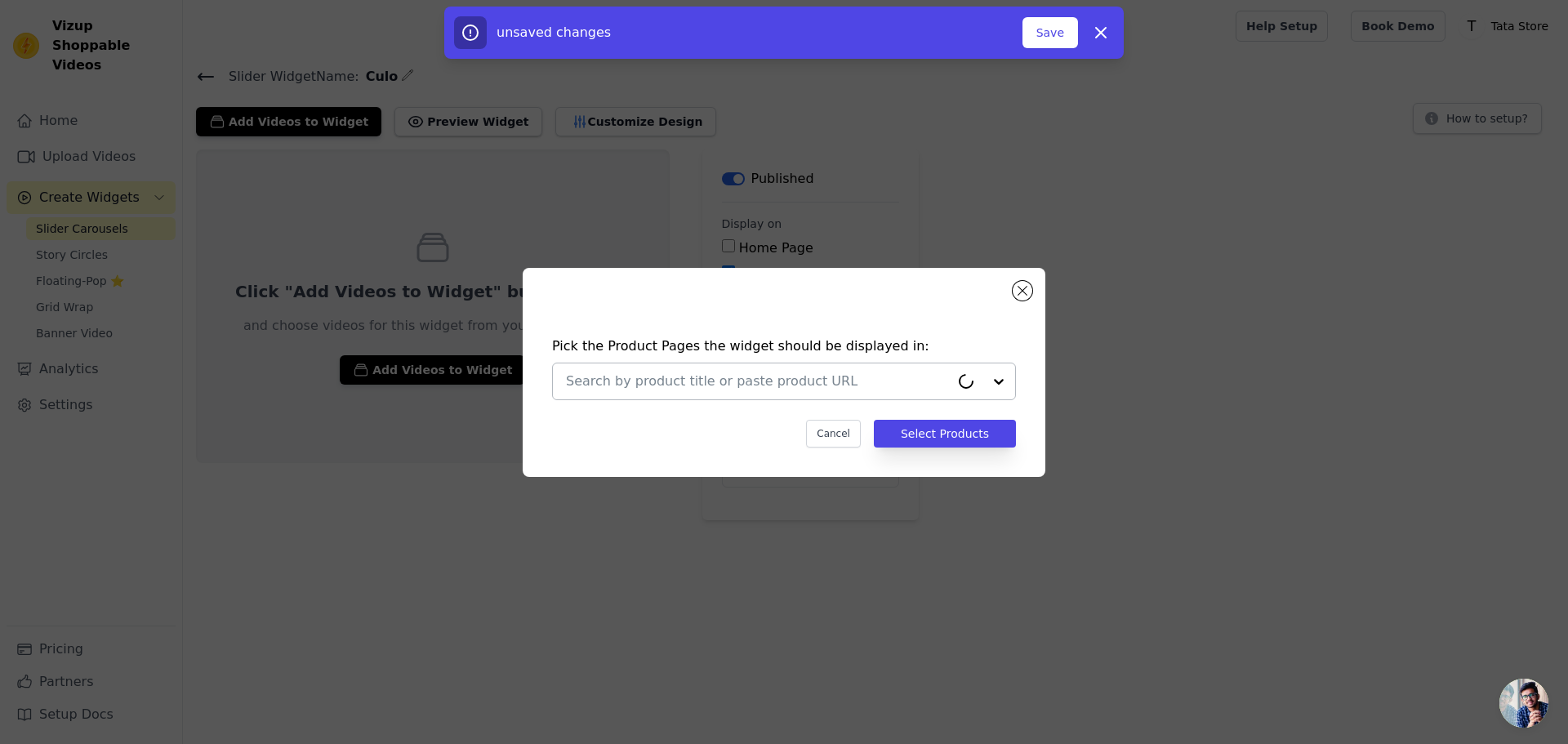
click at [741, 389] on input "text" at bounding box center [758, 381] width 384 height 19
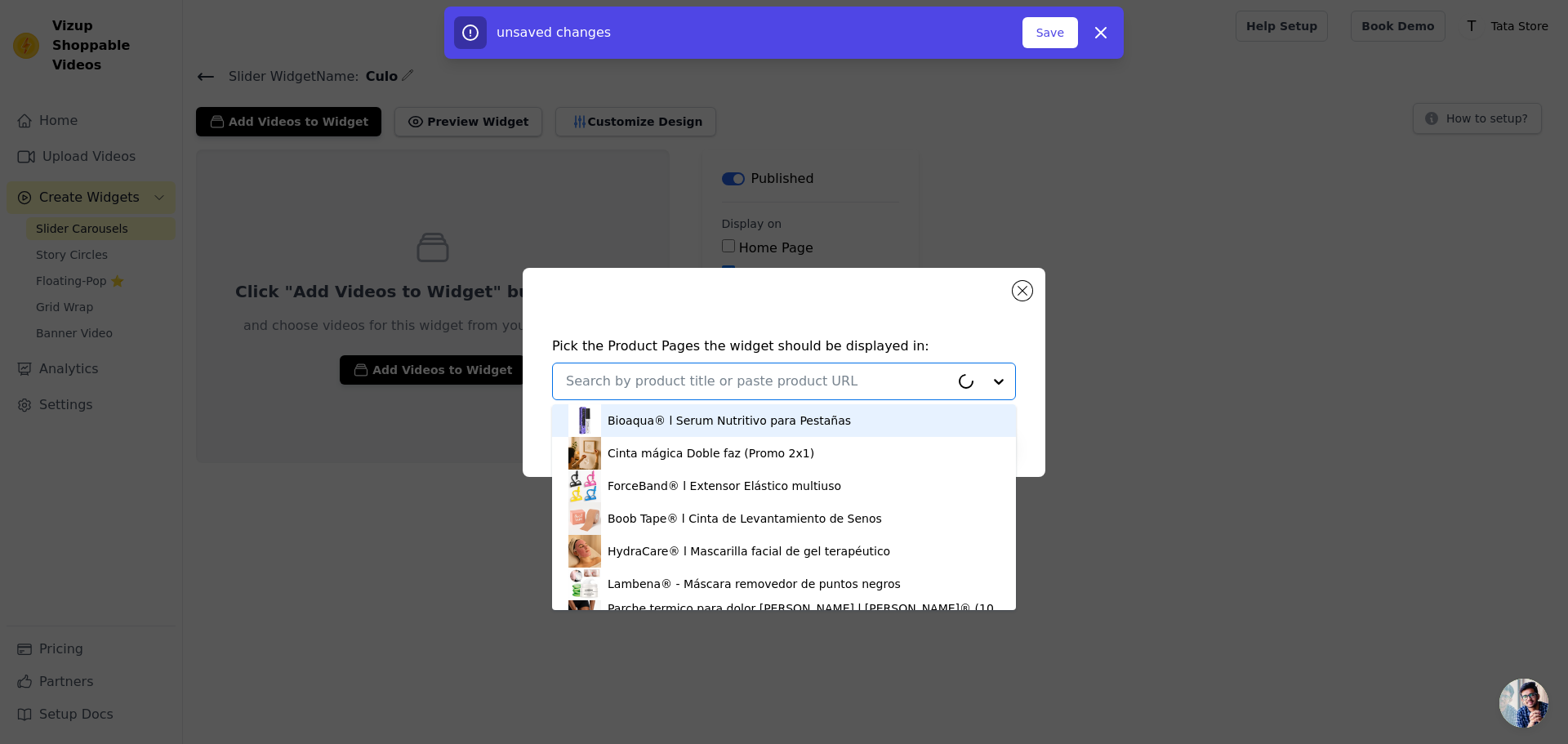
scroll to position [126, 0]
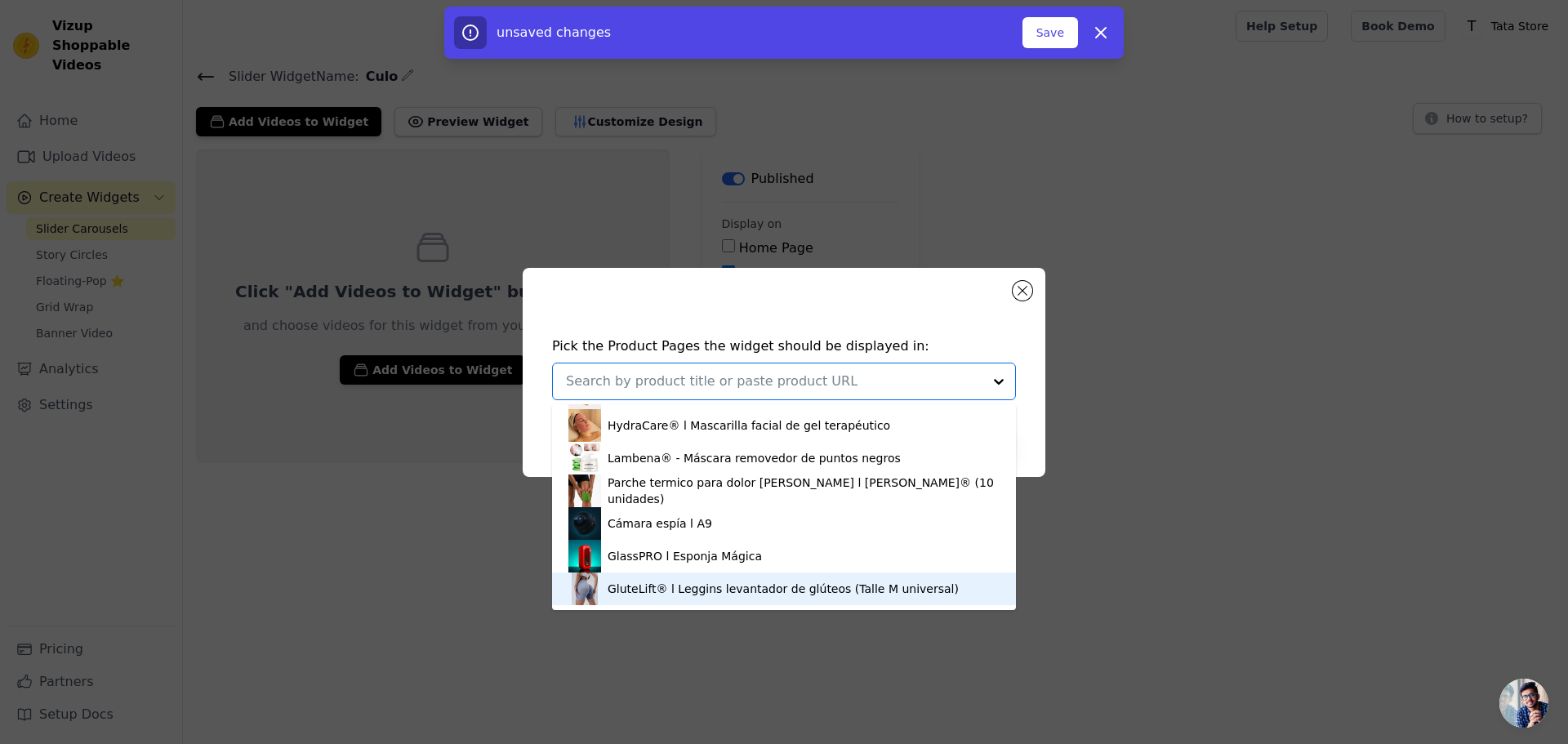
click at [761, 588] on div "GluteLift® l Leggins levantador de glúteos (Talle M universal)" at bounding box center [784, 589] width 351 height 16
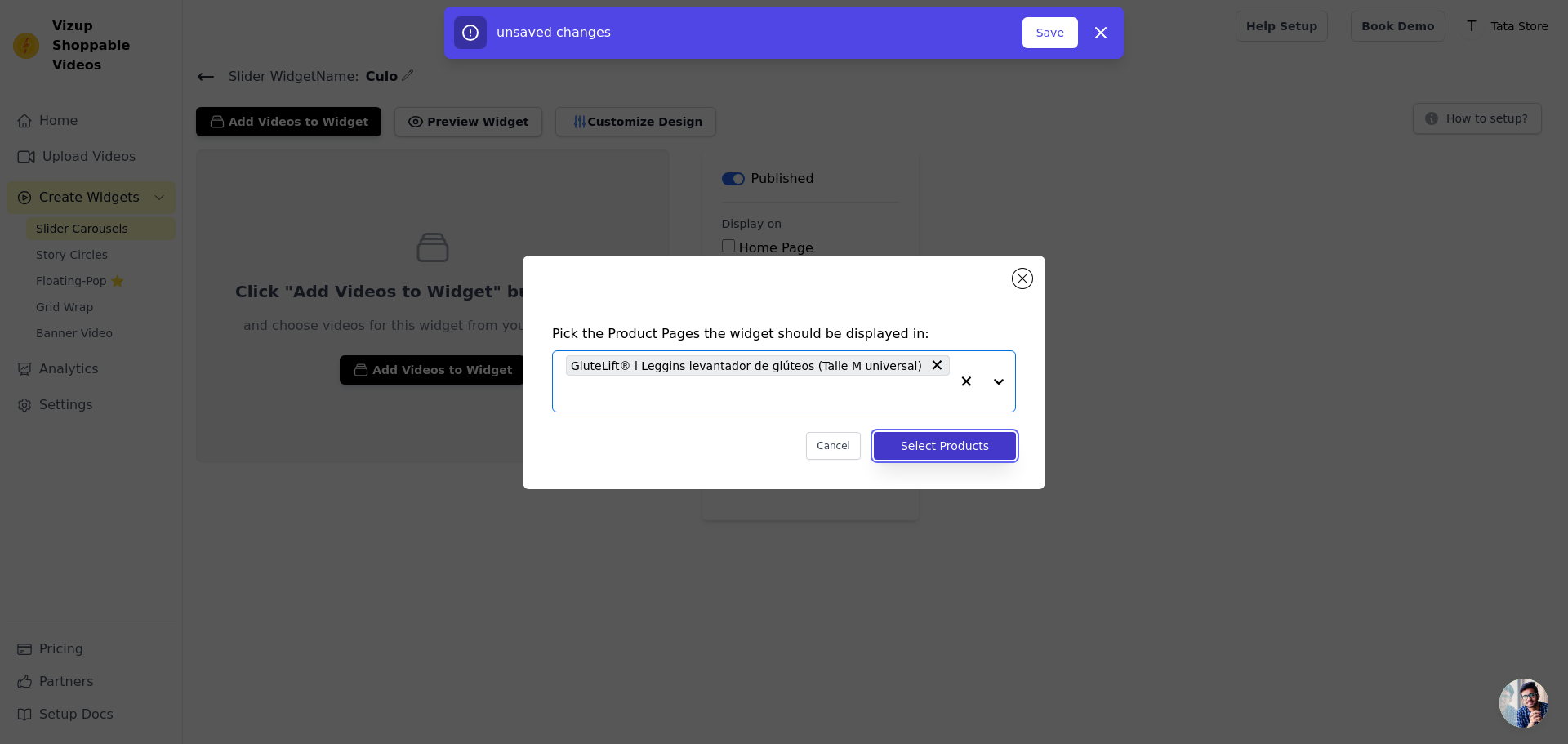
click at [965, 437] on button "Select Products" at bounding box center [944, 446] width 143 height 28
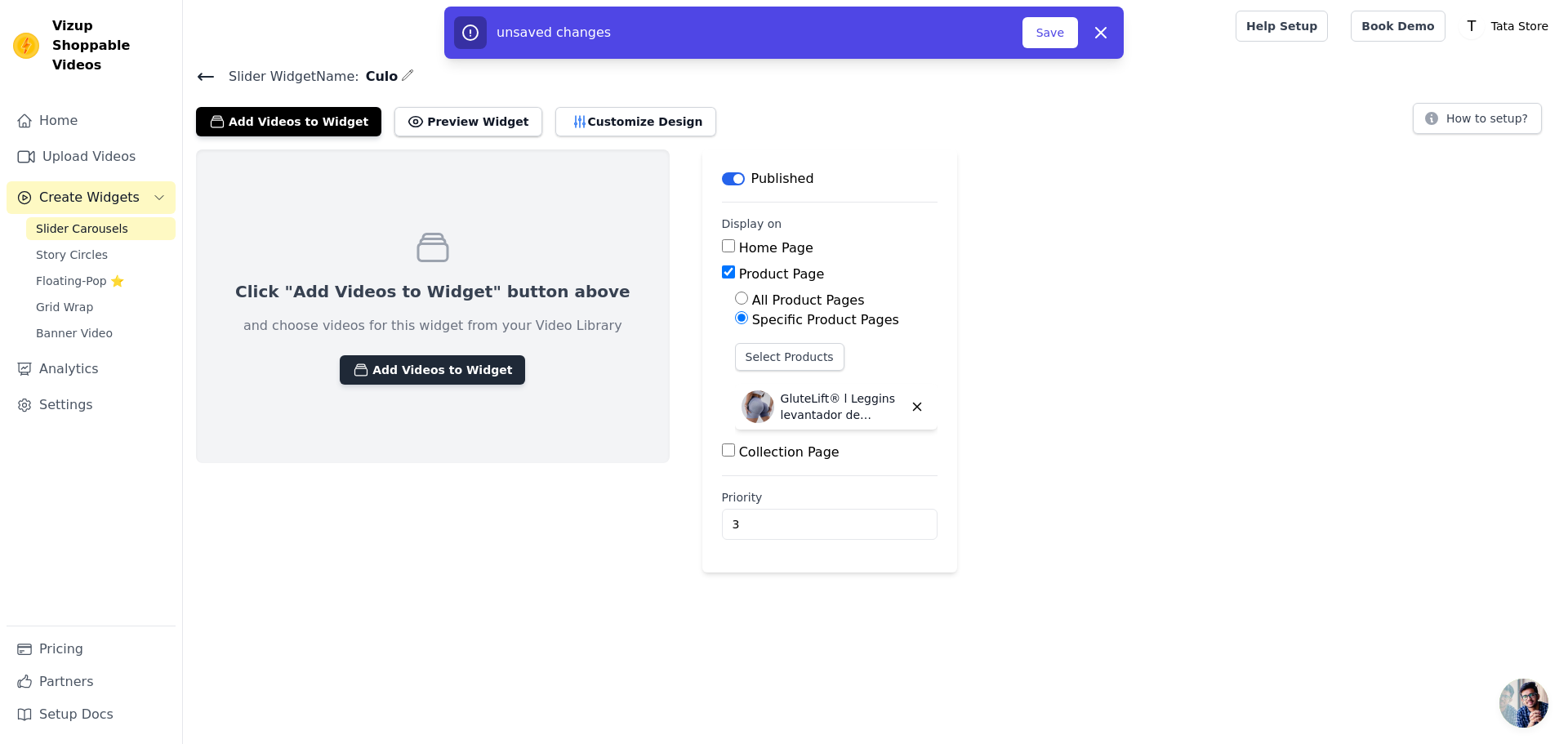
click at [438, 380] on button "Add Videos to Widget" at bounding box center [432, 370] width 185 height 29
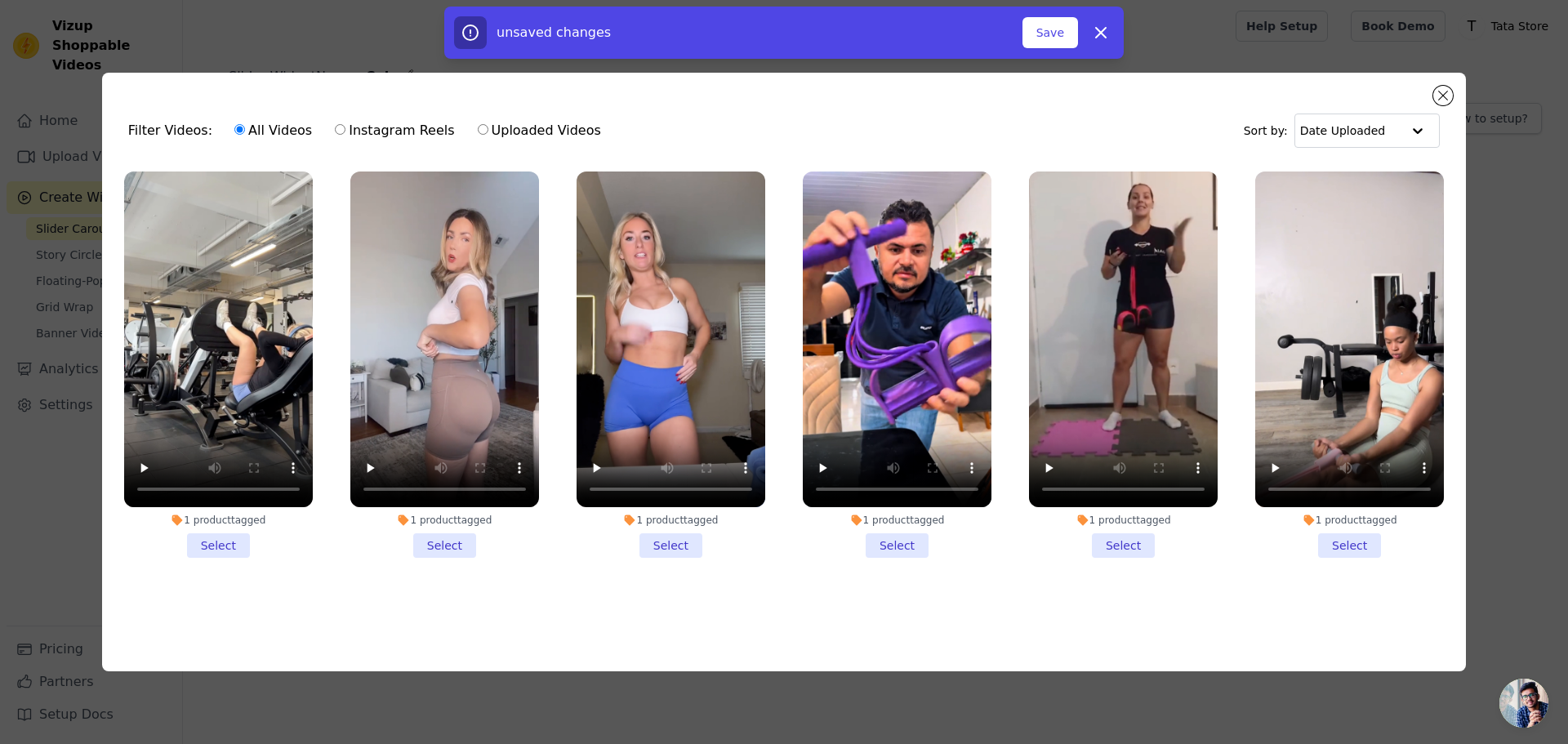
click at [232, 547] on li "1 product tagged Select" at bounding box center [218, 365] width 189 height 386
click at [0, 0] on input "1 product tagged Select" at bounding box center [0, 0] width 0 height 0
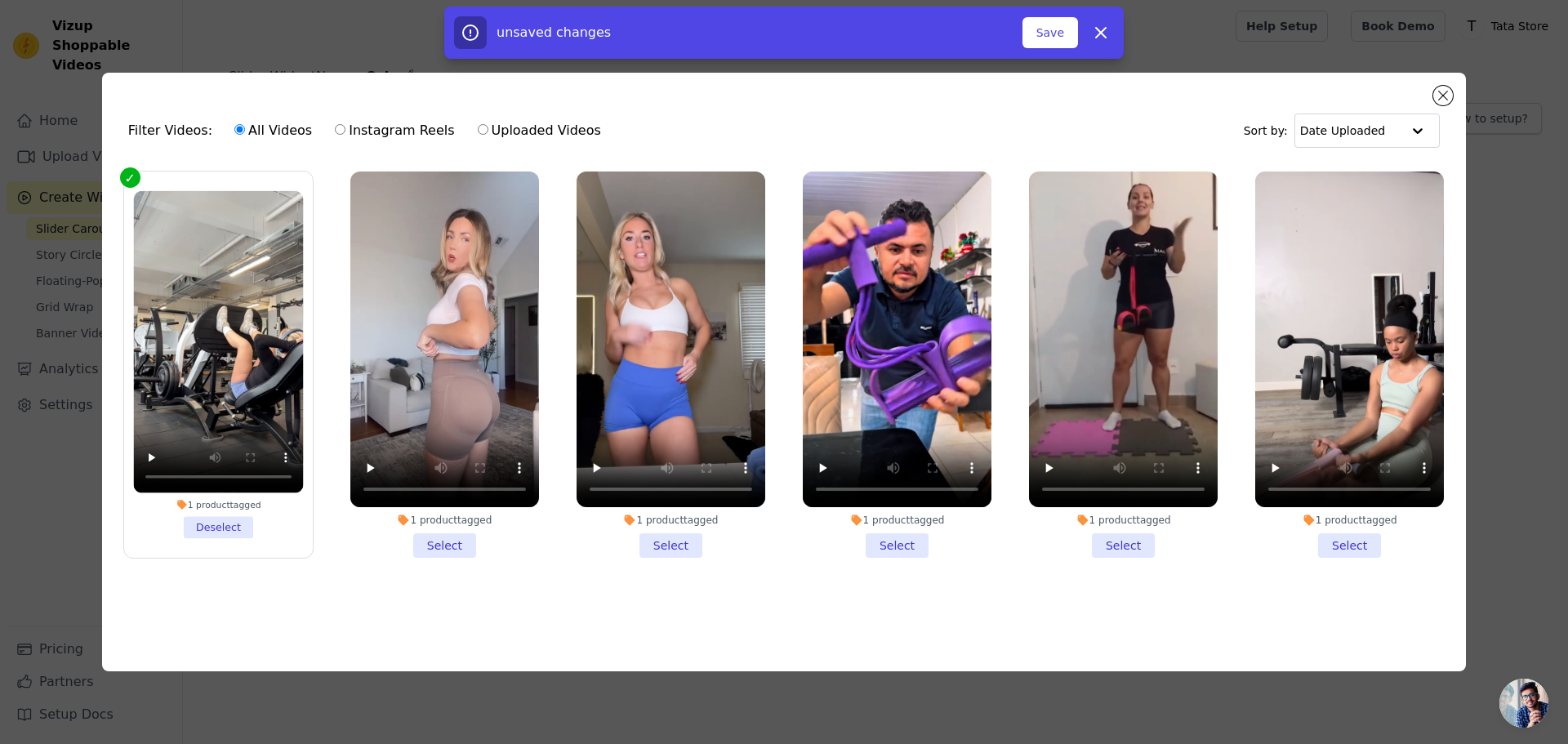
click at [441, 548] on li "1 product tagged Select" at bounding box center [444, 365] width 189 height 386
click at [0, 0] on input "1 product tagged Select" at bounding box center [0, 0] width 0 height 0
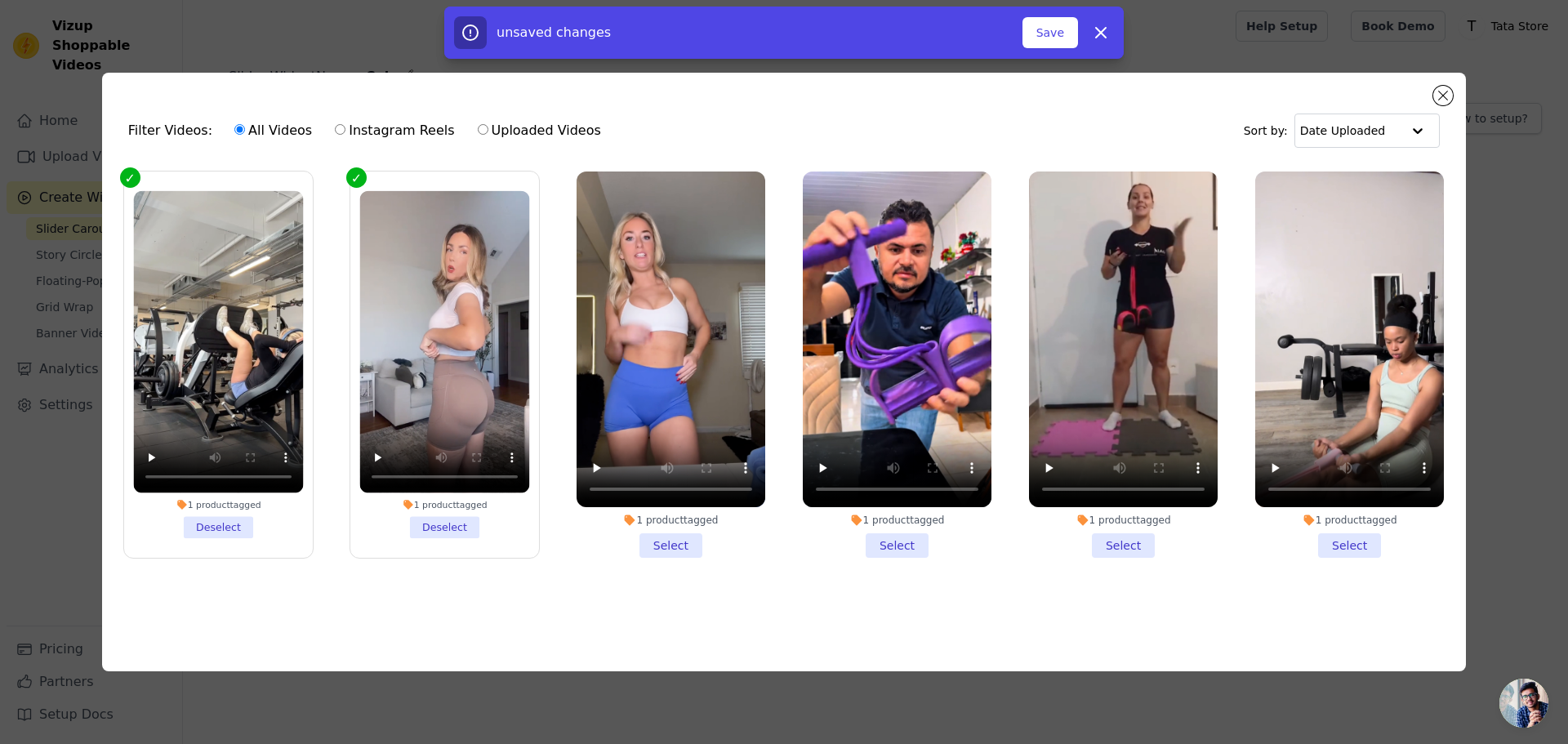
click at [219, 517] on li "1 product tagged Deselect" at bounding box center [217, 365] width 170 height 347
click at [0, 0] on input "1 product tagged Deselect" at bounding box center [0, 0] width 0 height 0
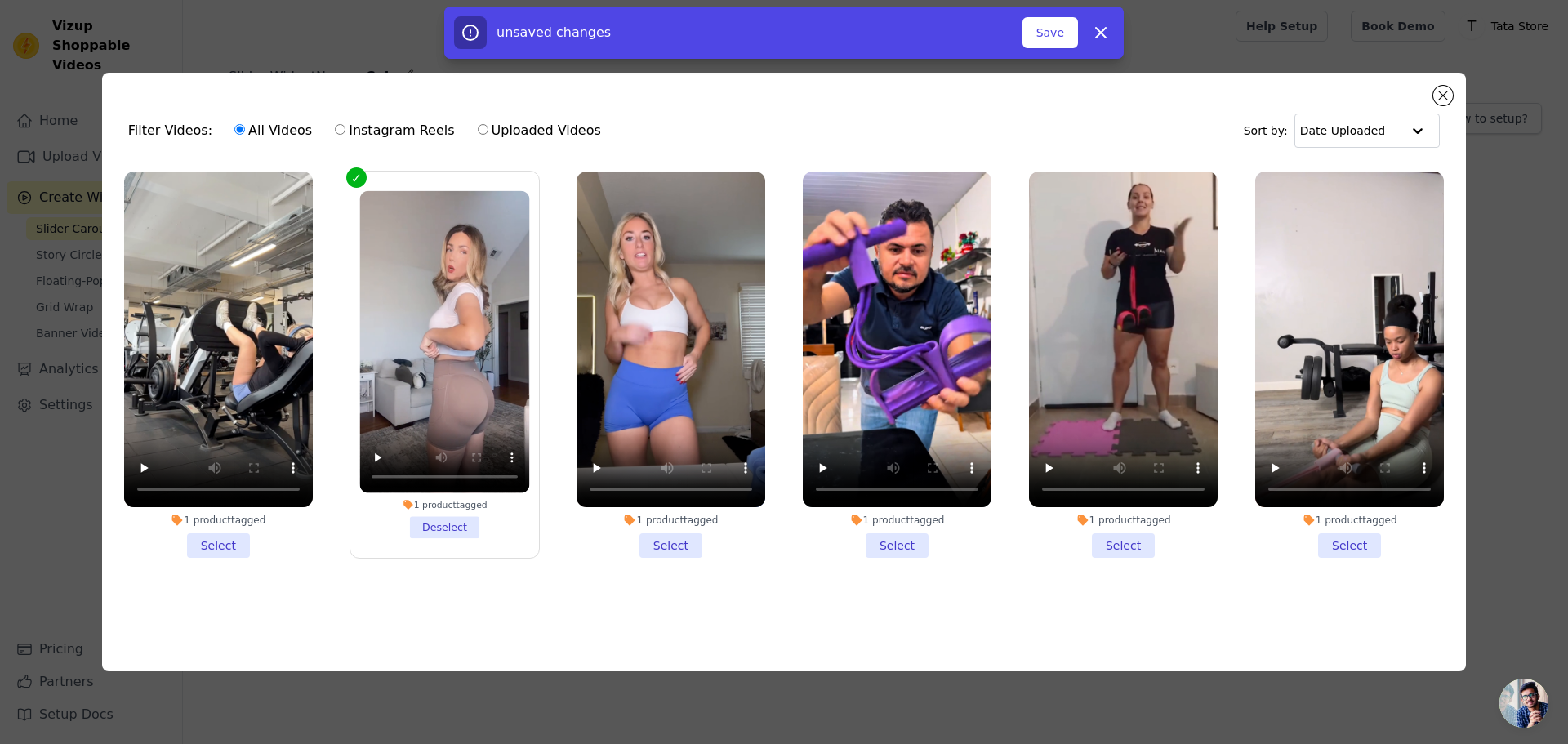
click at [414, 529] on li "1 product tagged Deselect" at bounding box center [444, 365] width 170 height 347
click at [0, 0] on input "1 product tagged Deselect" at bounding box center [0, 0] width 0 height 0
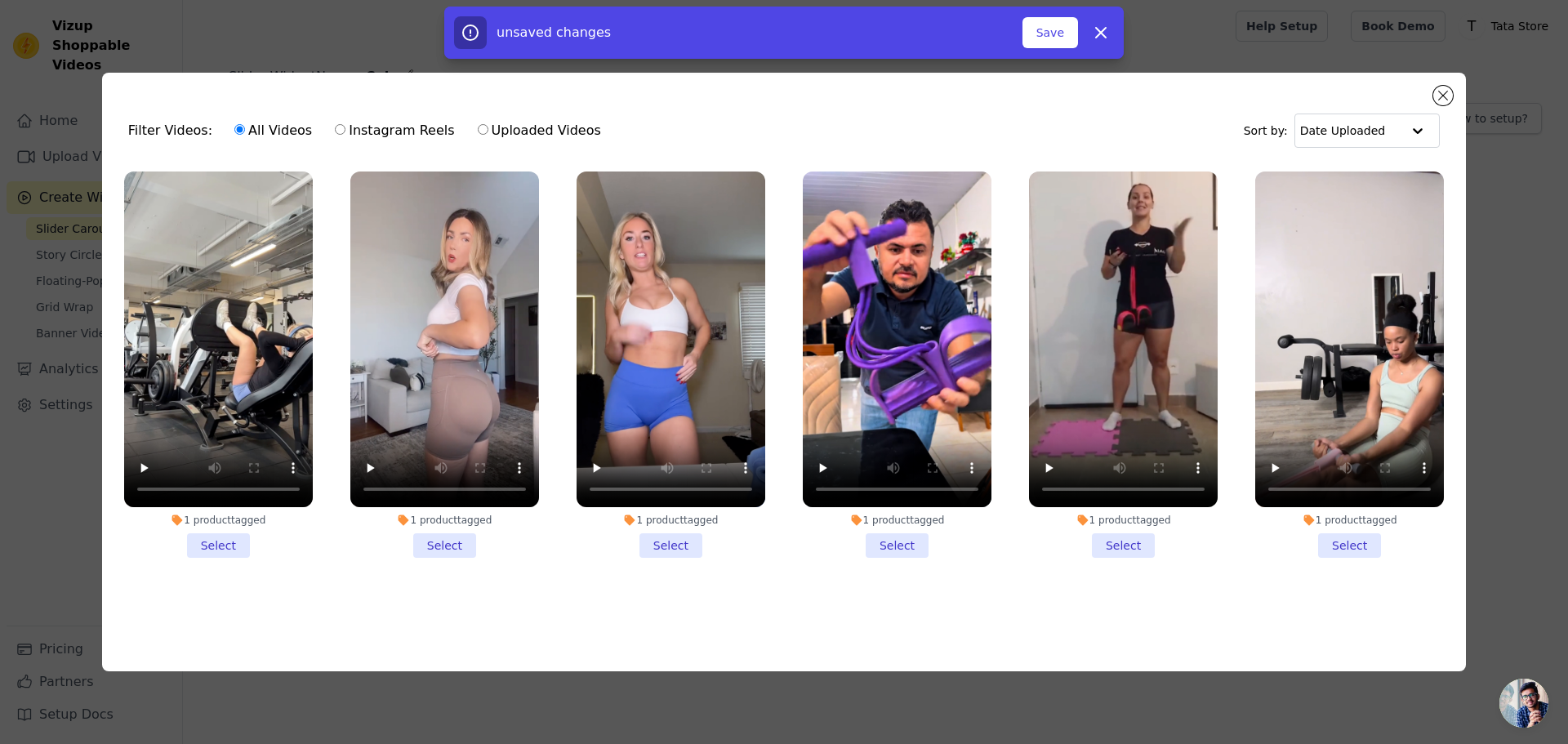
click at [652, 539] on li "1 product tagged Select" at bounding box center [671, 365] width 189 height 386
click at [0, 0] on input "1 product tagged Select" at bounding box center [0, 0] width 0 height 0
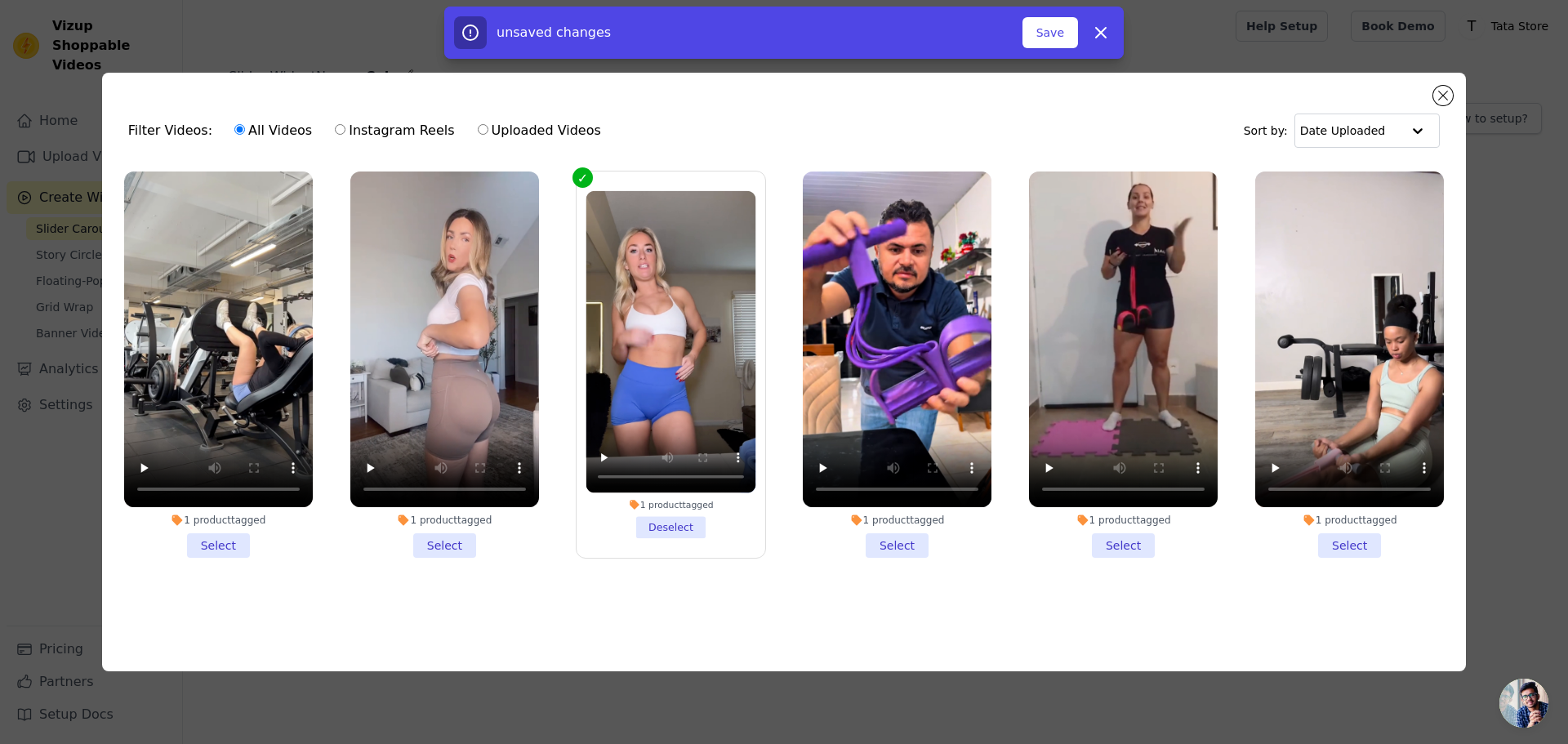
click at [652, 539] on label "1 product tagged Deselect" at bounding box center [671, 365] width 190 height 388
click at [0, 0] on input "1 product tagged Deselect" at bounding box center [0, 0] width 0 height 0
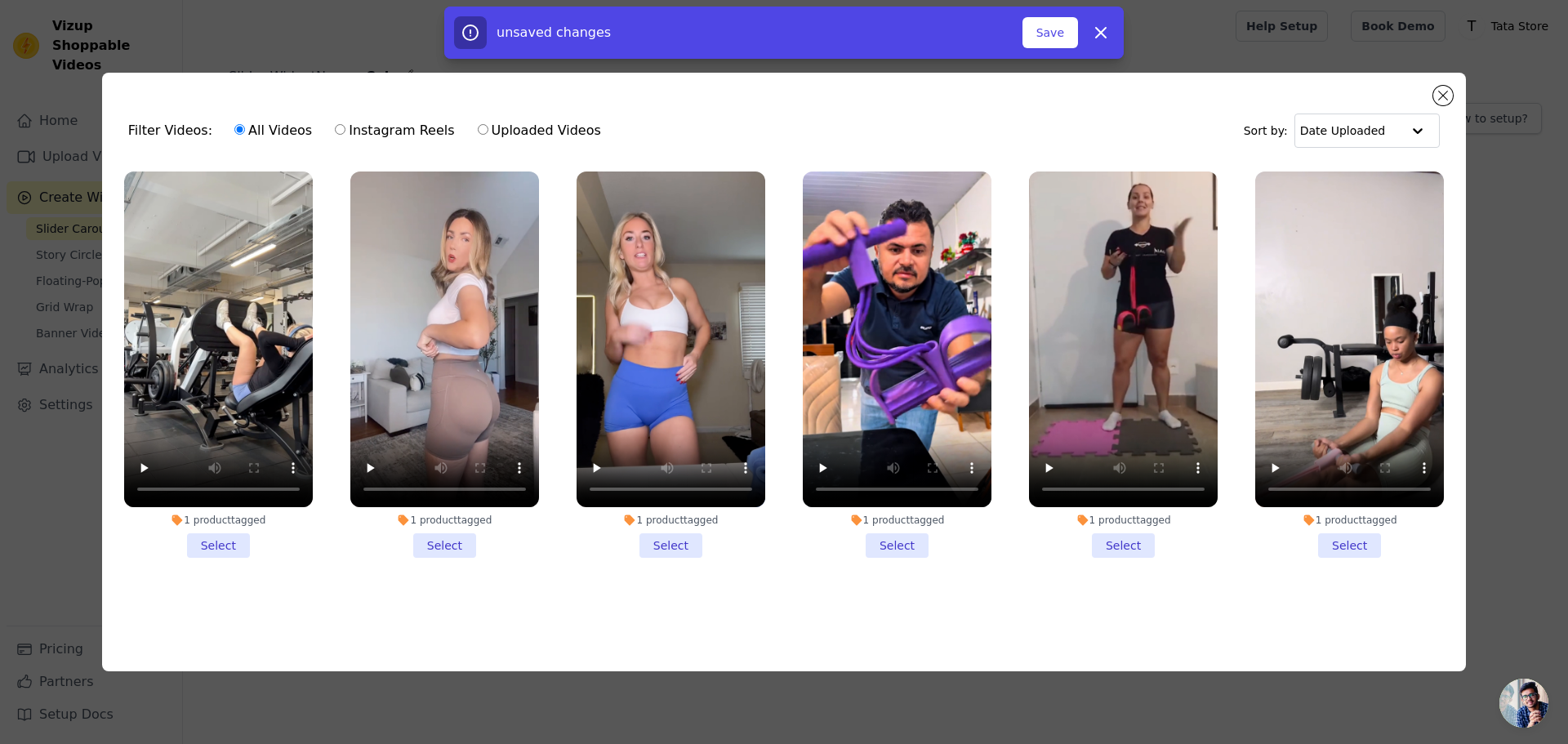
click at [452, 539] on li "1 product tagged Select" at bounding box center [444, 365] width 189 height 386
click at [0, 0] on input "1 product tagged Select" at bounding box center [0, 0] width 0 height 0
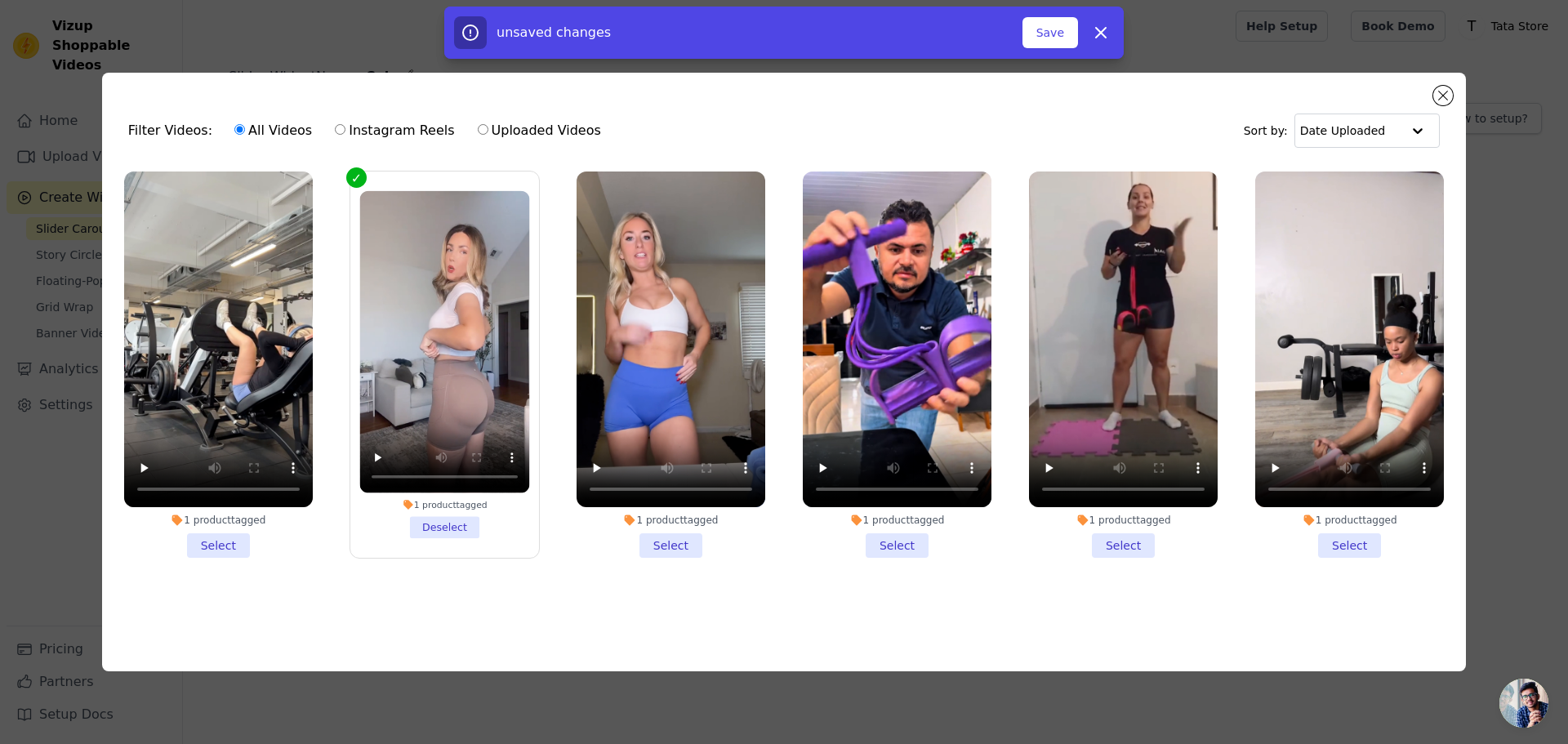
click at [656, 536] on li "1 product tagged Select" at bounding box center [671, 365] width 189 height 386
click at [0, 0] on input "1 product tagged Select" at bounding box center [0, 0] width 0 height 0
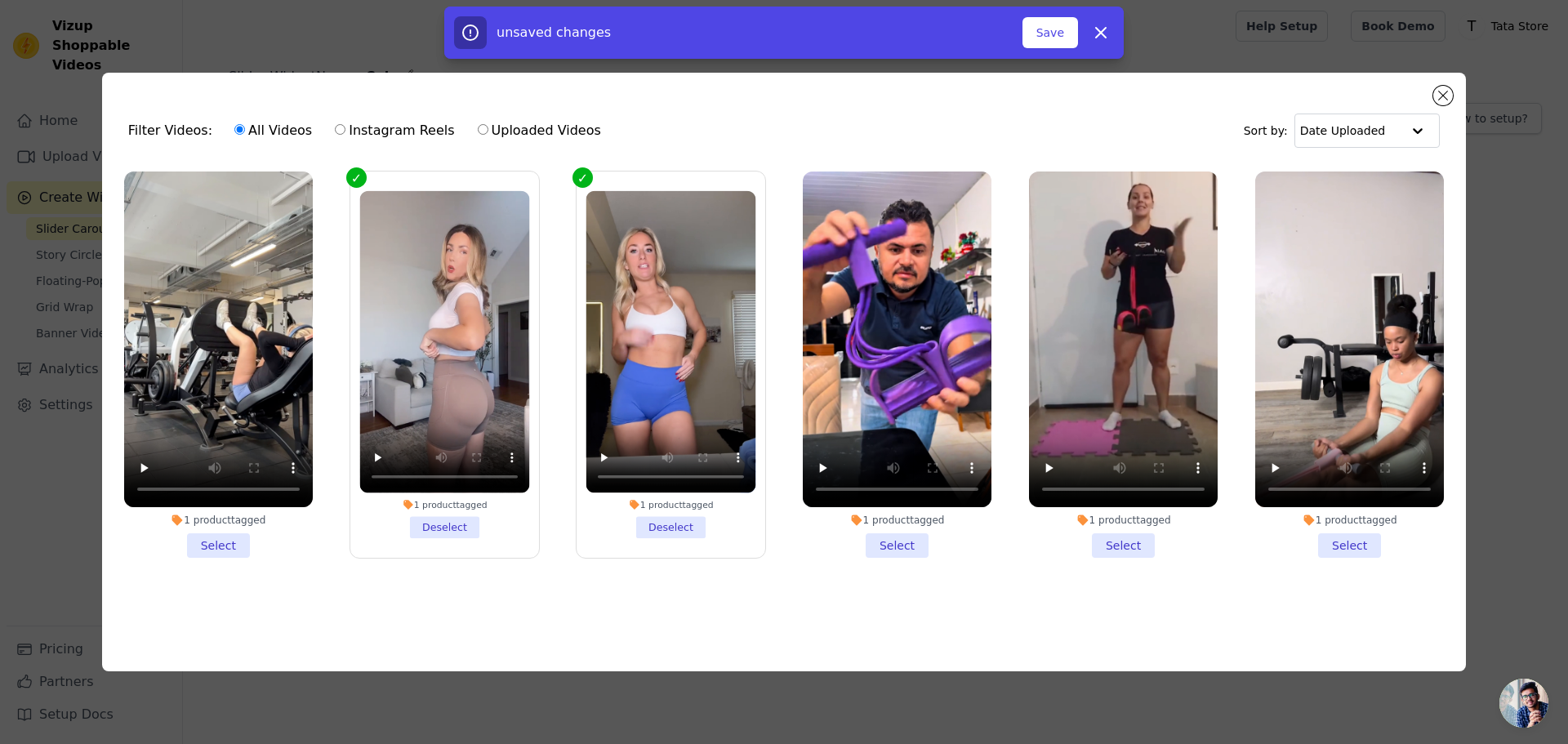
click at [243, 545] on li "1 product tagged Select" at bounding box center [218, 365] width 189 height 386
click at [0, 0] on input "1 product tagged Select" at bounding box center [0, 0] width 0 height 0
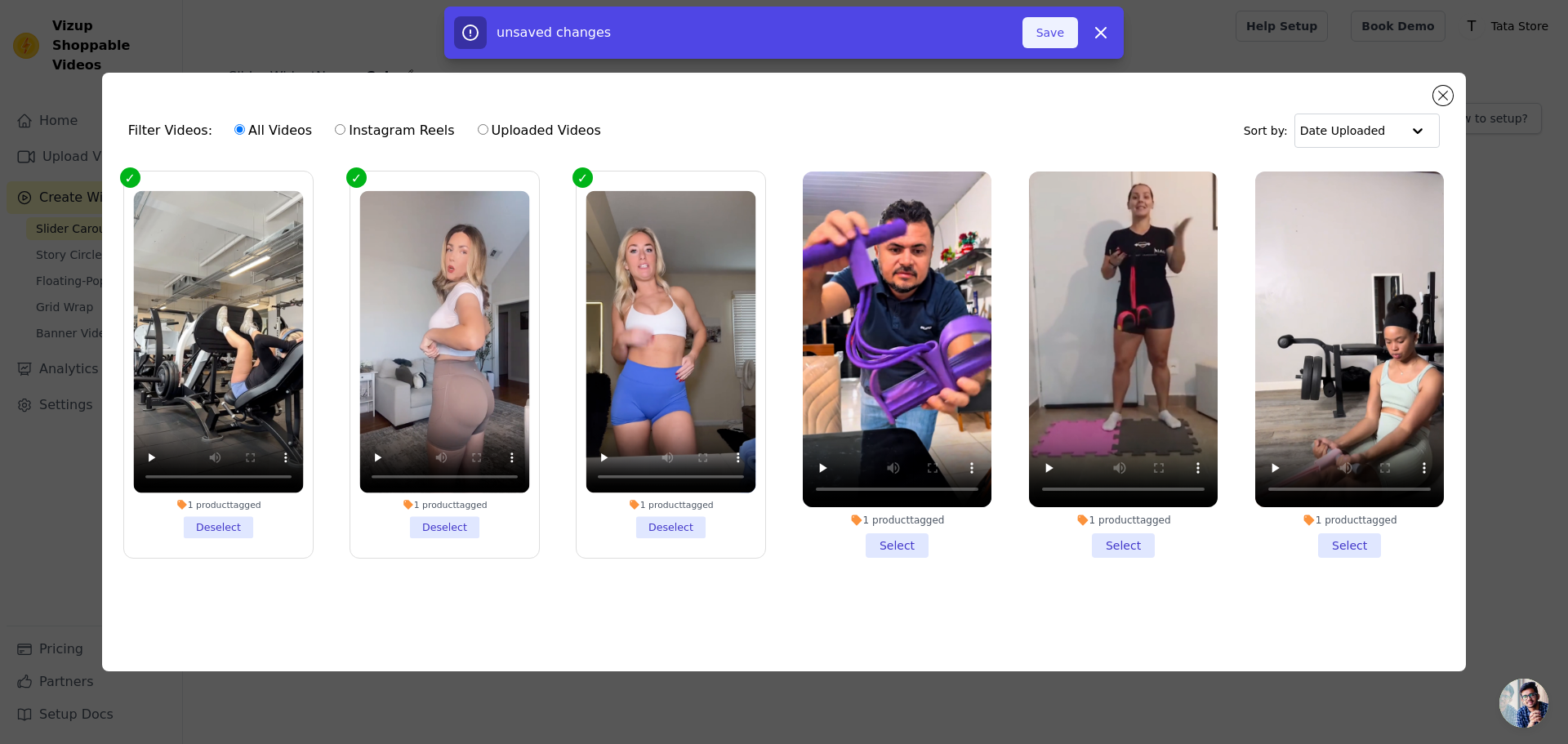
click at [1065, 32] on button "Save" at bounding box center [1050, 33] width 55 height 31
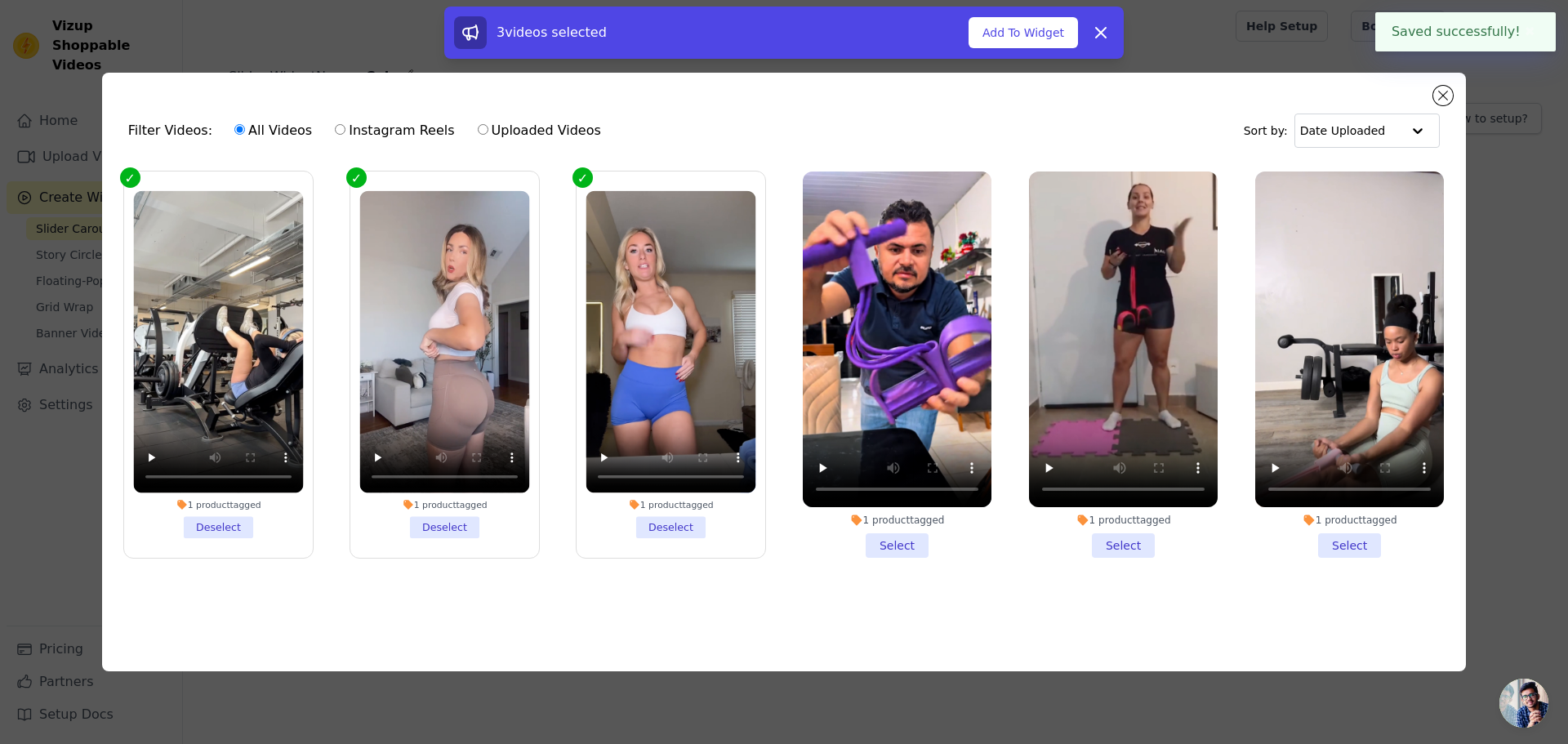
drag, startPoint x: 1019, startPoint y: 27, endPoint x: 980, endPoint y: 54, distance: 47.4
click at [1019, 28] on button "Add To Widget" at bounding box center [1023, 33] width 110 height 31
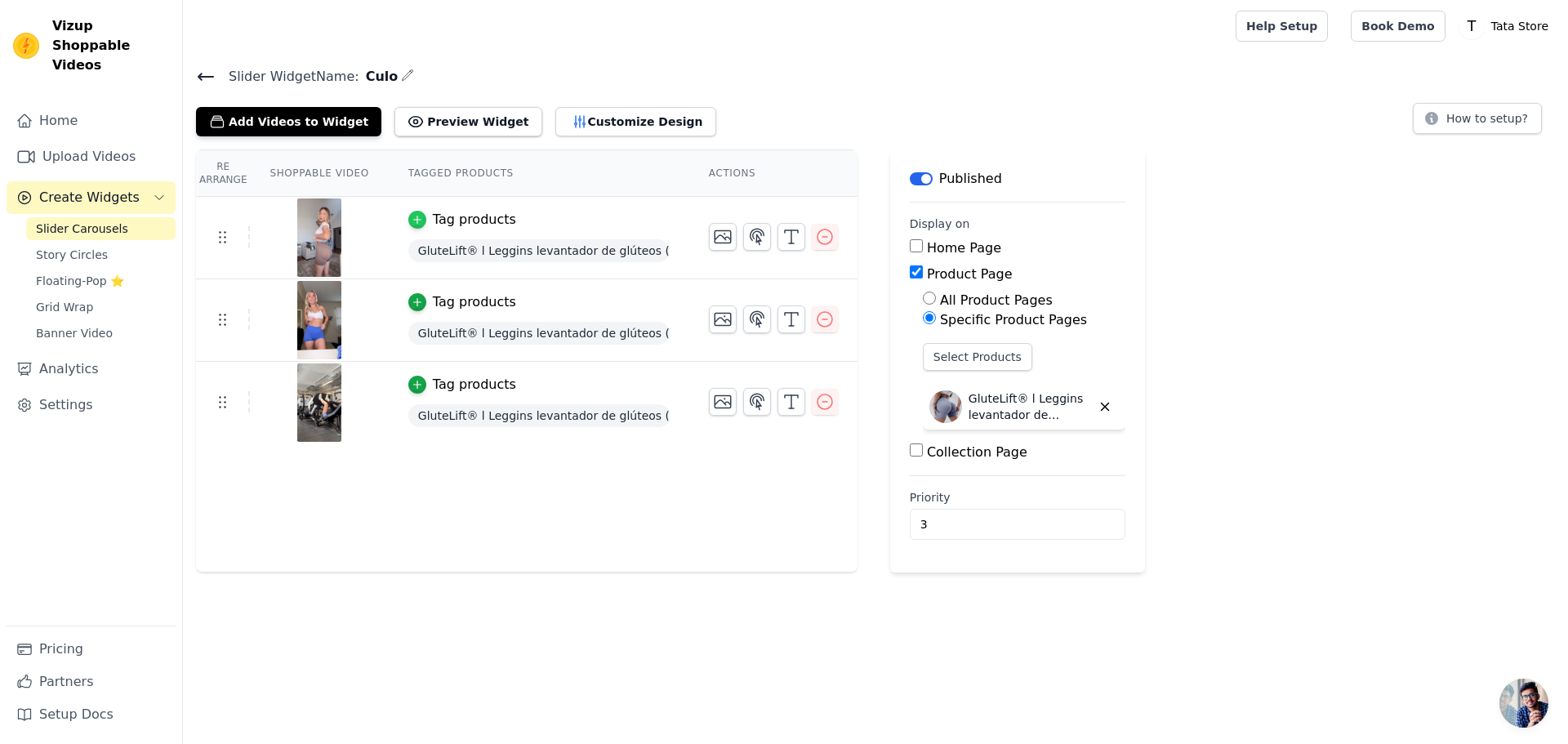
click at [412, 215] on icon "button" at bounding box center [418, 220] width 12 height 12
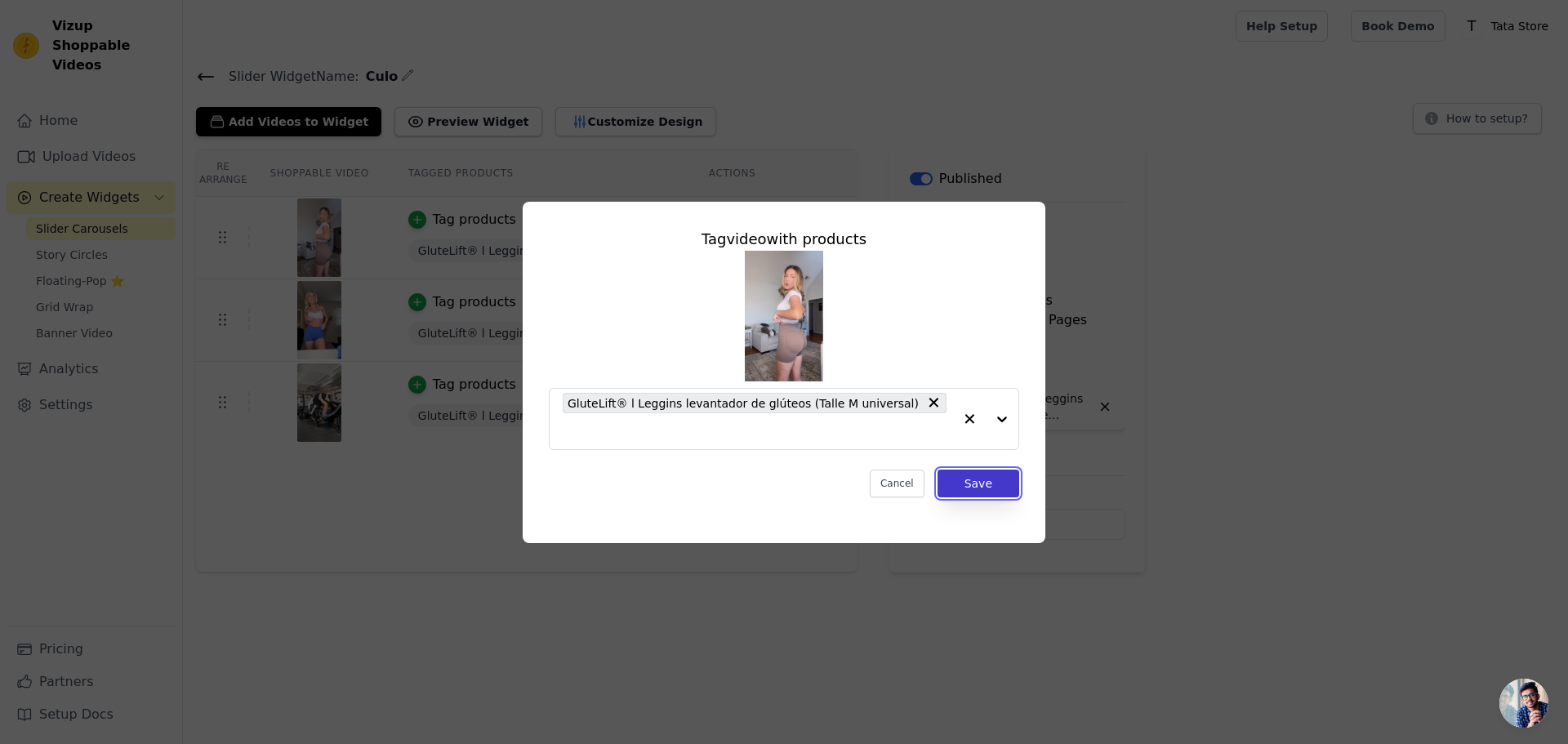
click at [994, 476] on button "Save" at bounding box center [978, 483] width 81 height 28
click at [1000, 470] on button "Save" at bounding box center [978, 483] width 81 height 28
